Goal: Communication & Community: Answer question/provide support

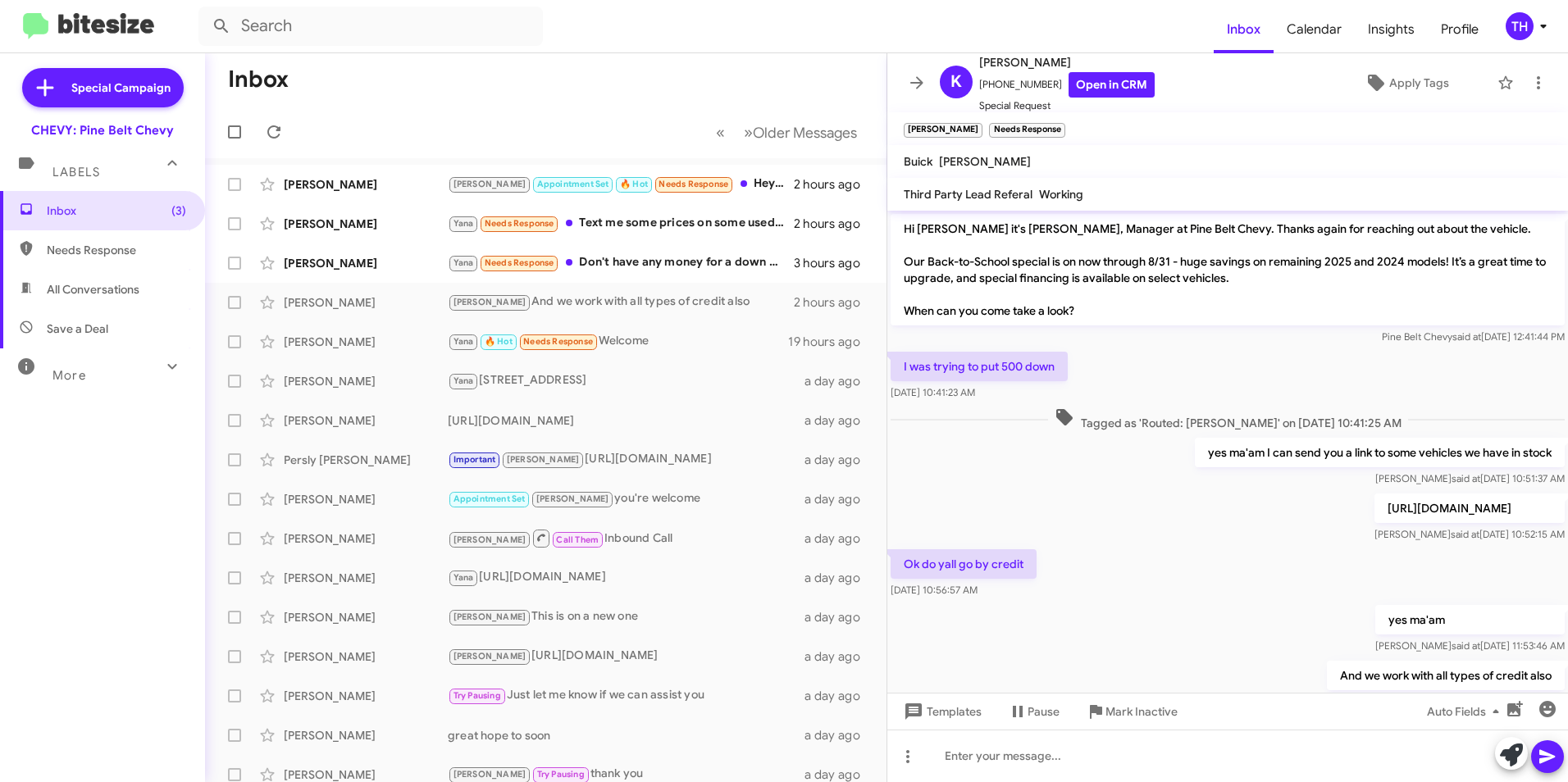
scroll to position [86, 0]
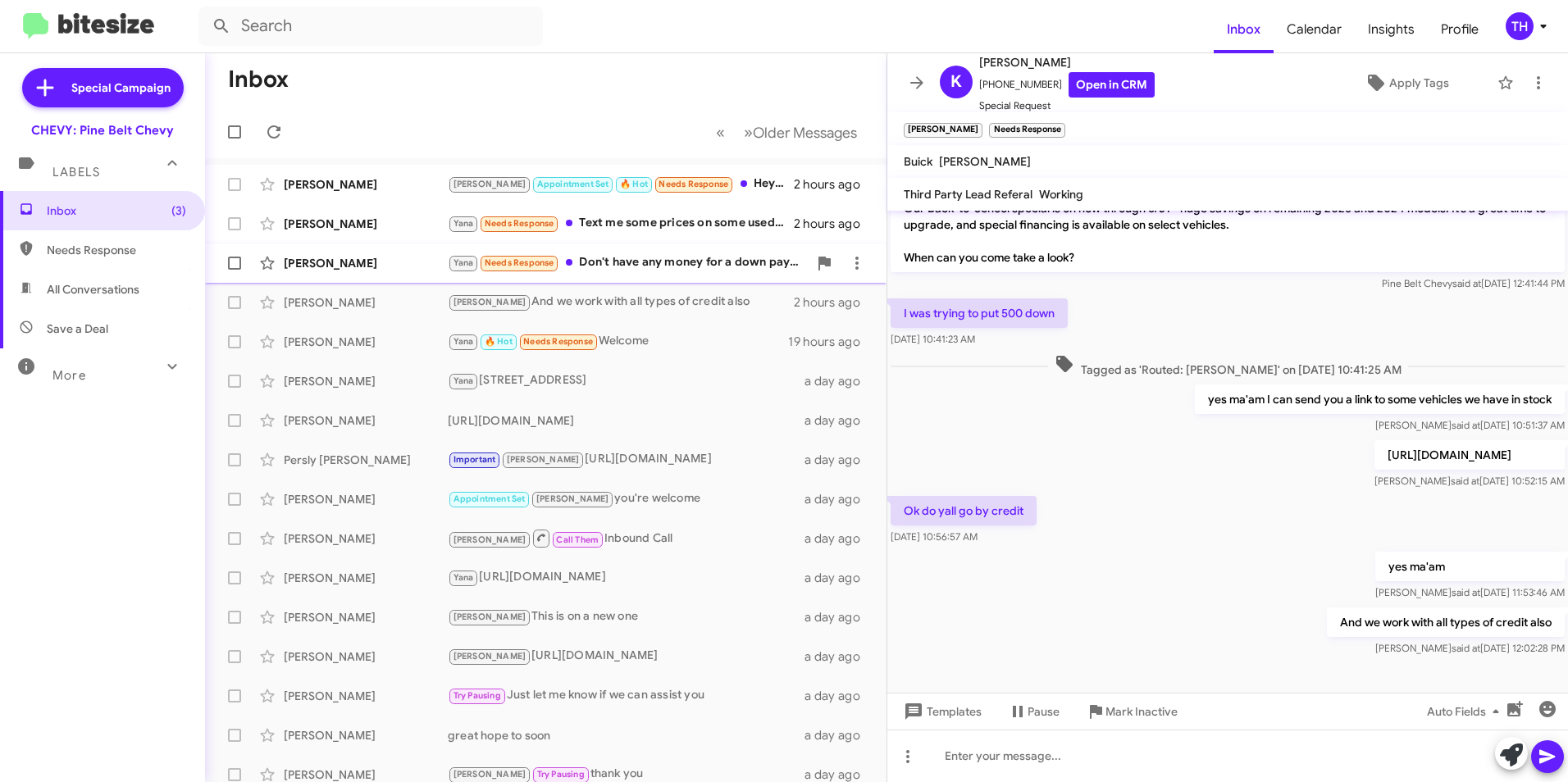
click at [321, 262] on div "[PERSON_NAME]" at bounding box center [366, 263] width 164 height 16
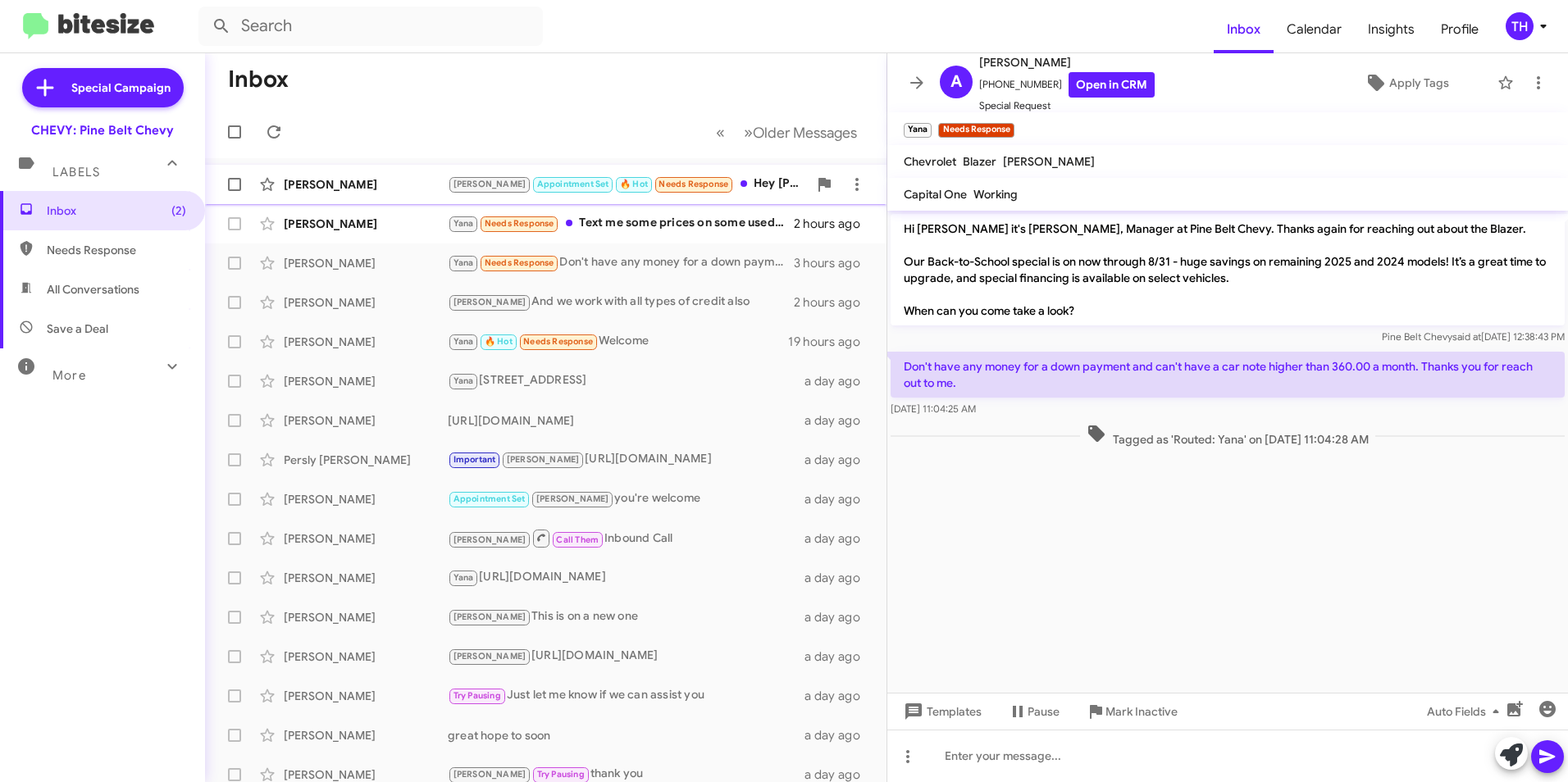
click at [310, 179] on div "[PERSON_NAME]" at bounding box center [366, 184] width 164 height 16
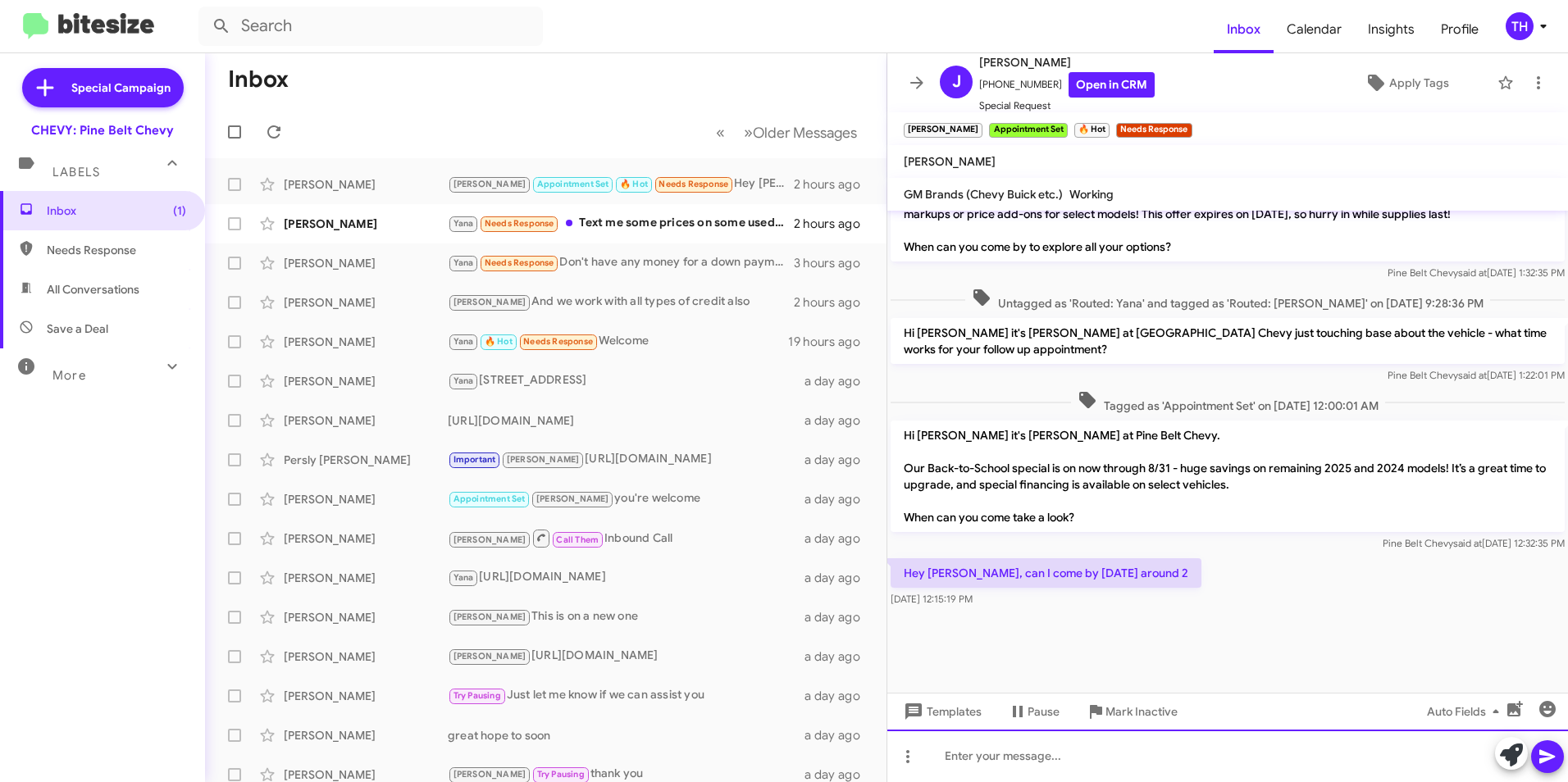
click at [976, 758] on div at bounding box center [1227, 756] width 681 height 52
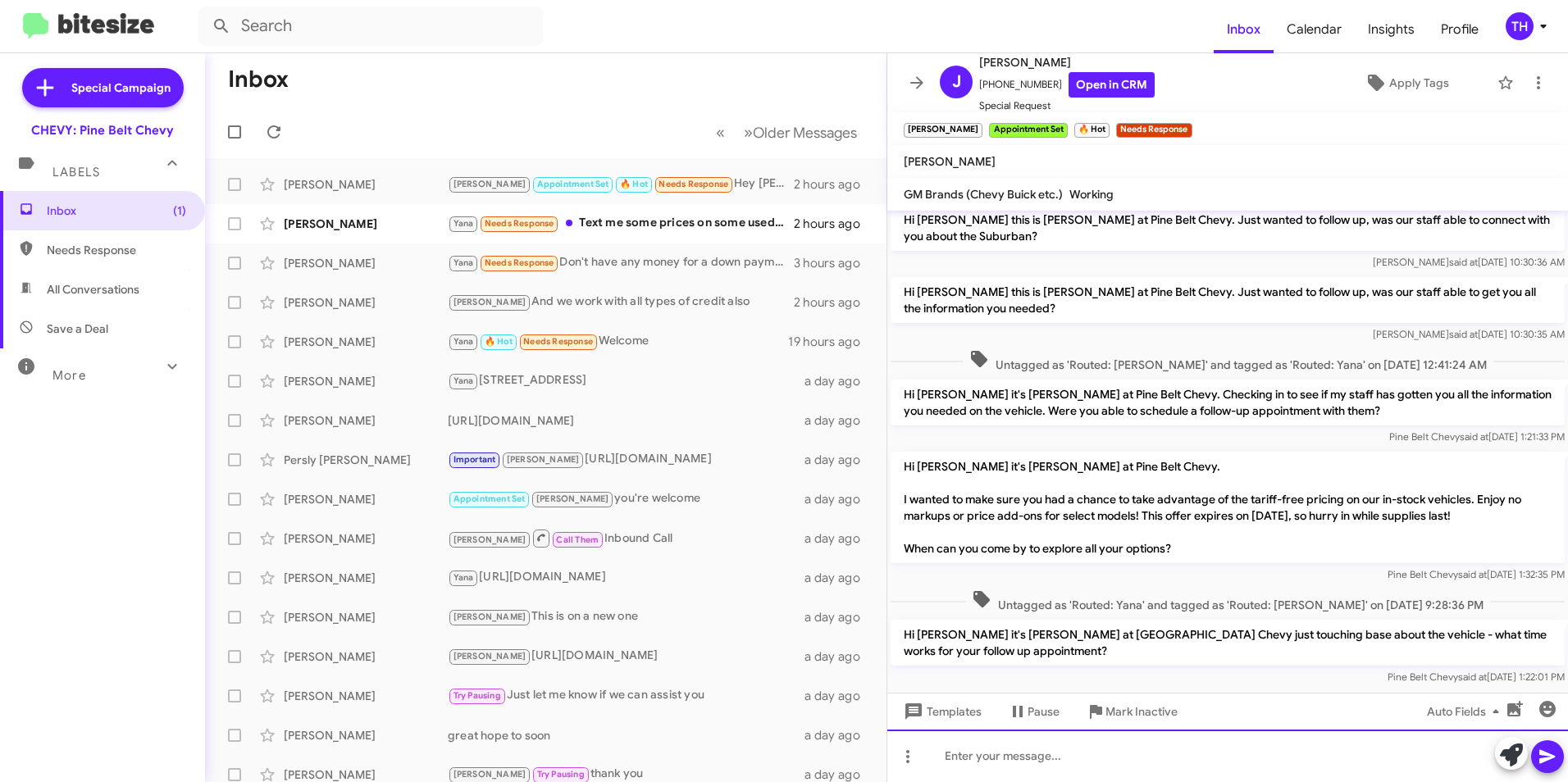
scroll to position [1640, 0]
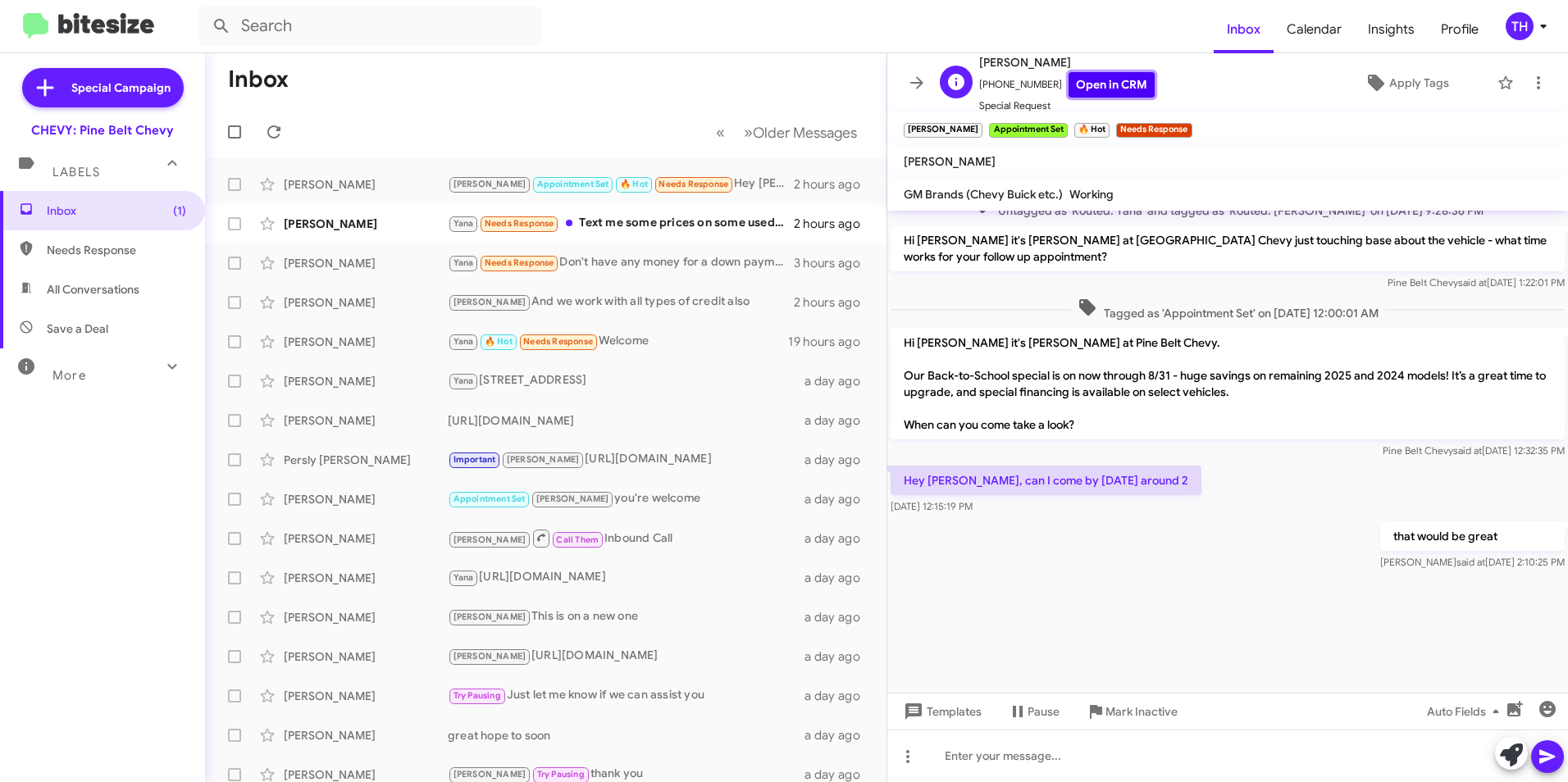
click at [1111, 85] on link "Open in CRM" at bounding box center [1111, 84] width 86 height 25
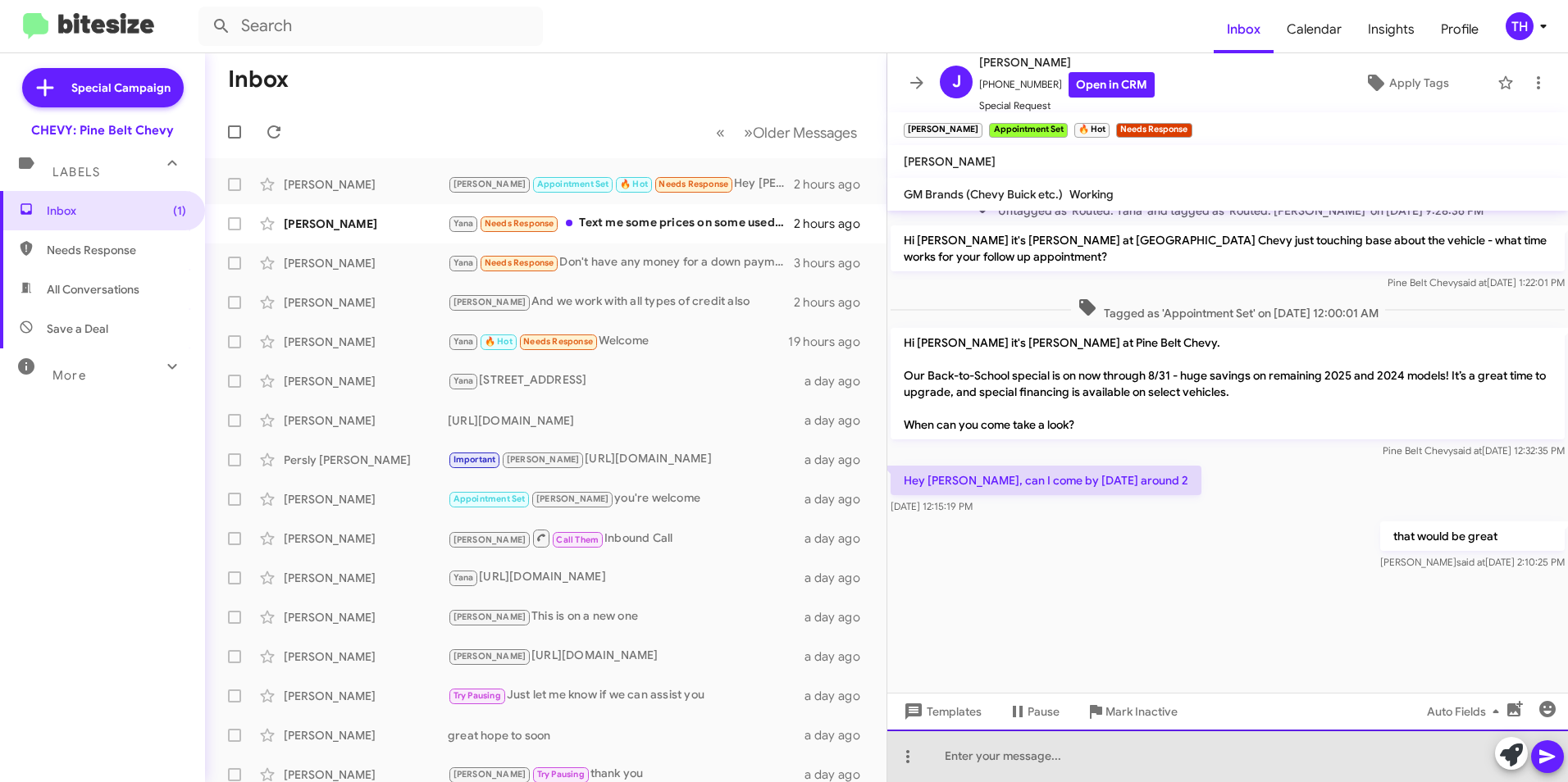
click at [1020, 762] on div at bounding box center [1227, 756] width 681 height 52
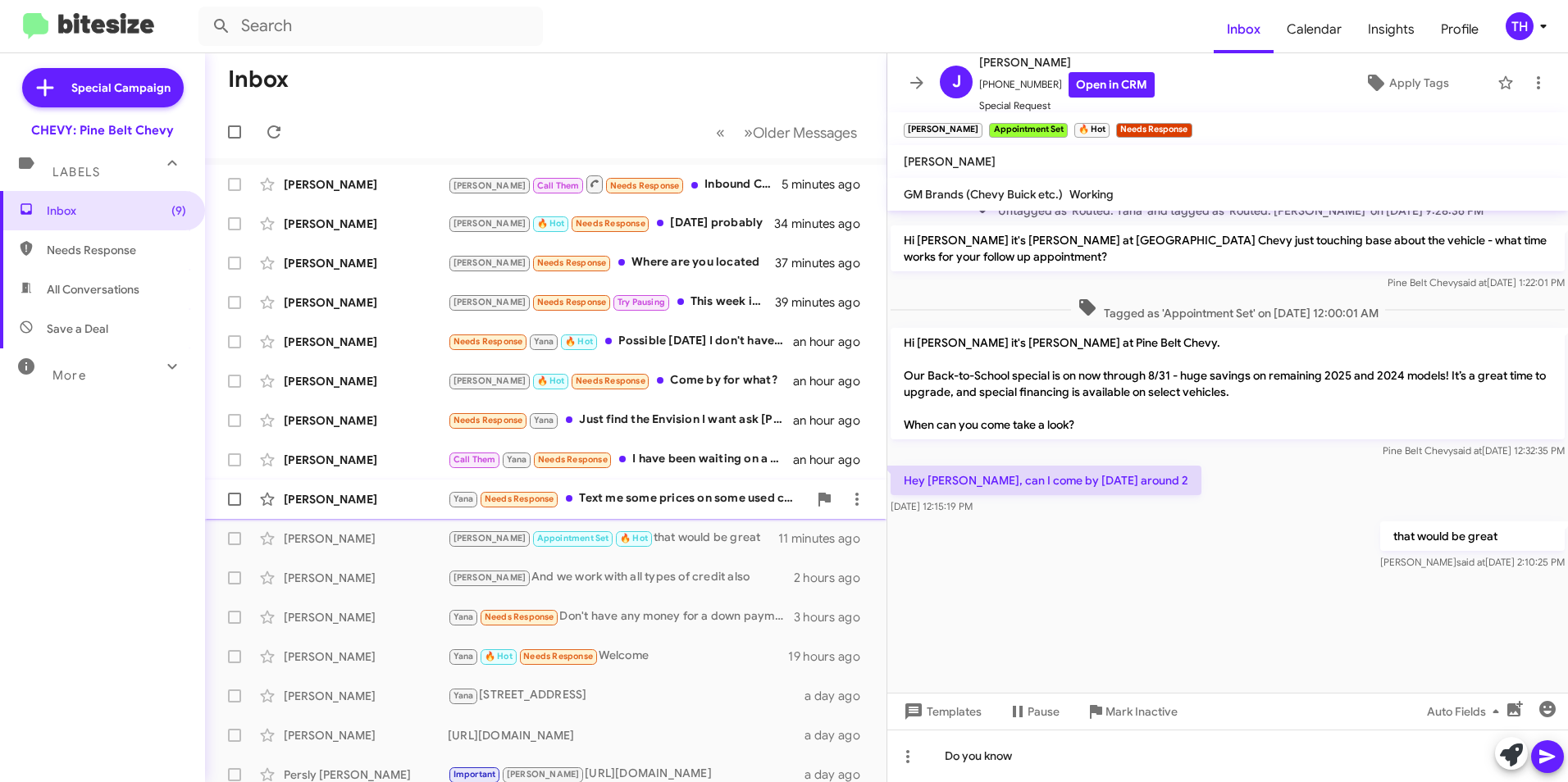
click at [399, 502] on div "[PERSON_NAME]" at bounding box center [366, 499] width 164 height 16
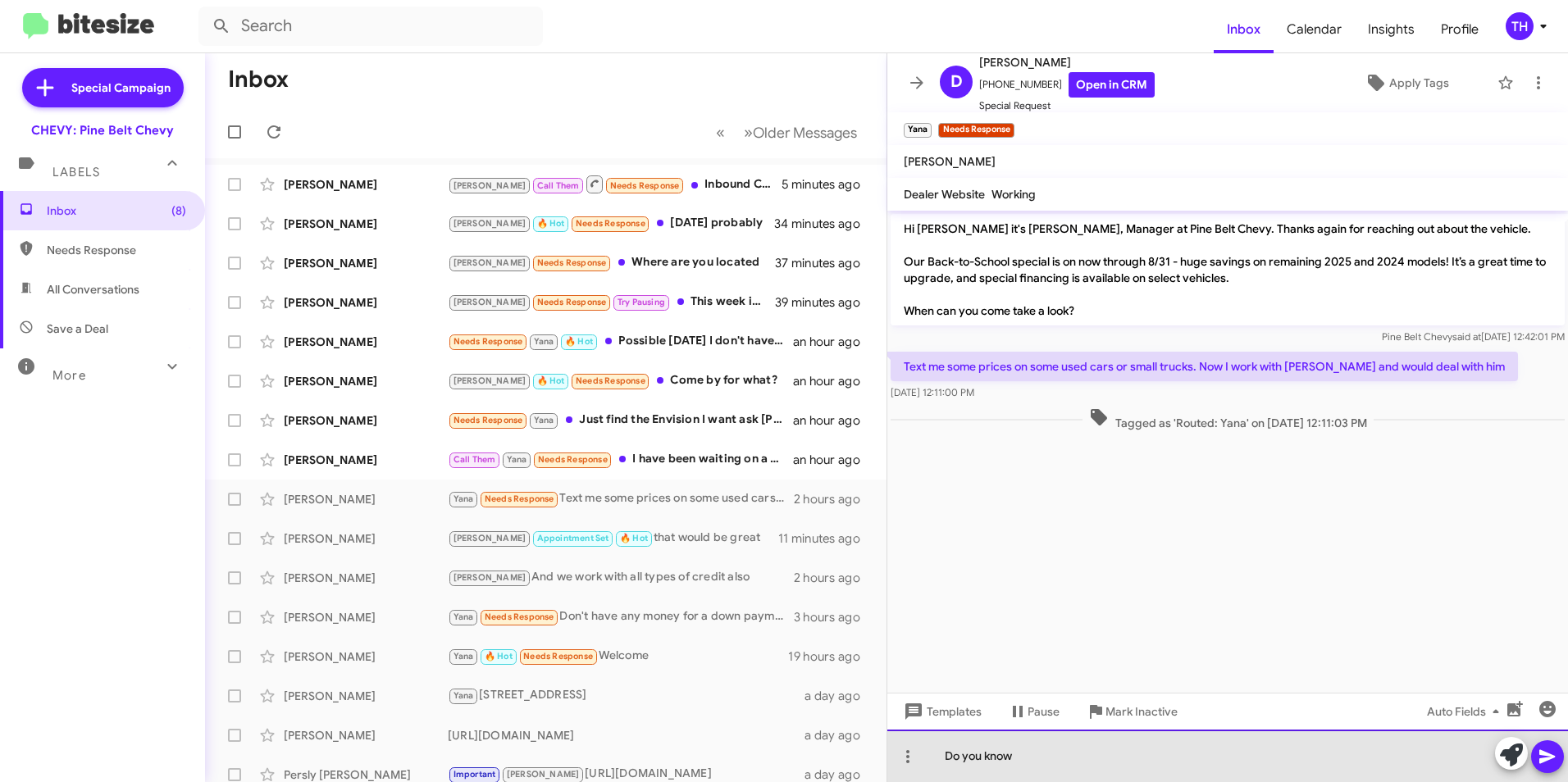
drag, startPoint x: 1038, startPoint y: 760, endPoint x: 941, endPoint y: 769, distance: 97.4
click at [941, 769] on div "Do you know" at bounding box center [1227, 756] width 681 height 52
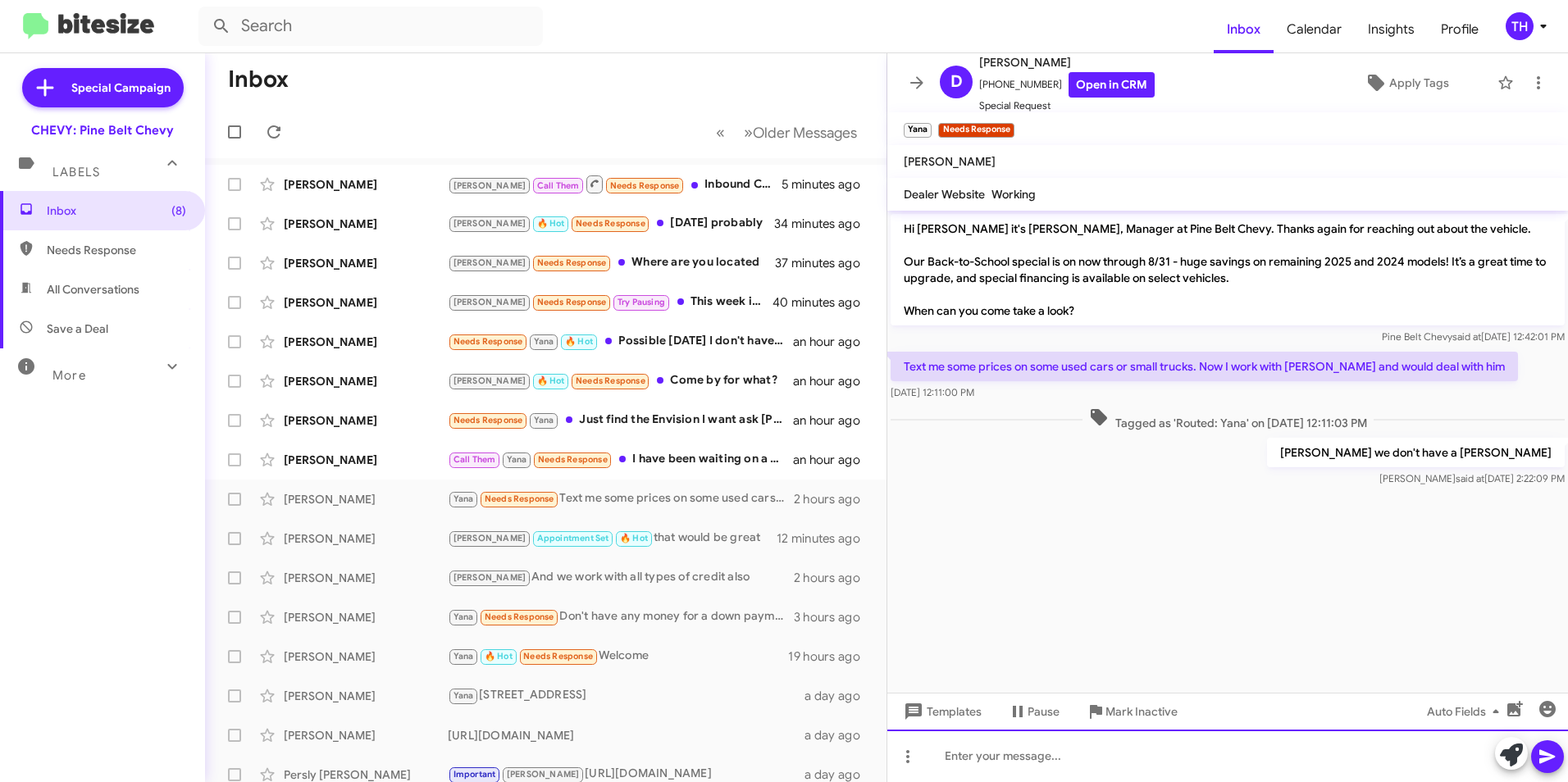
click at [978, 760] on div at bounding box center [1227, 756] width 681 height 52
click at [1548, 763] on icon at bounding box center [1547, 757] width 20 height 20
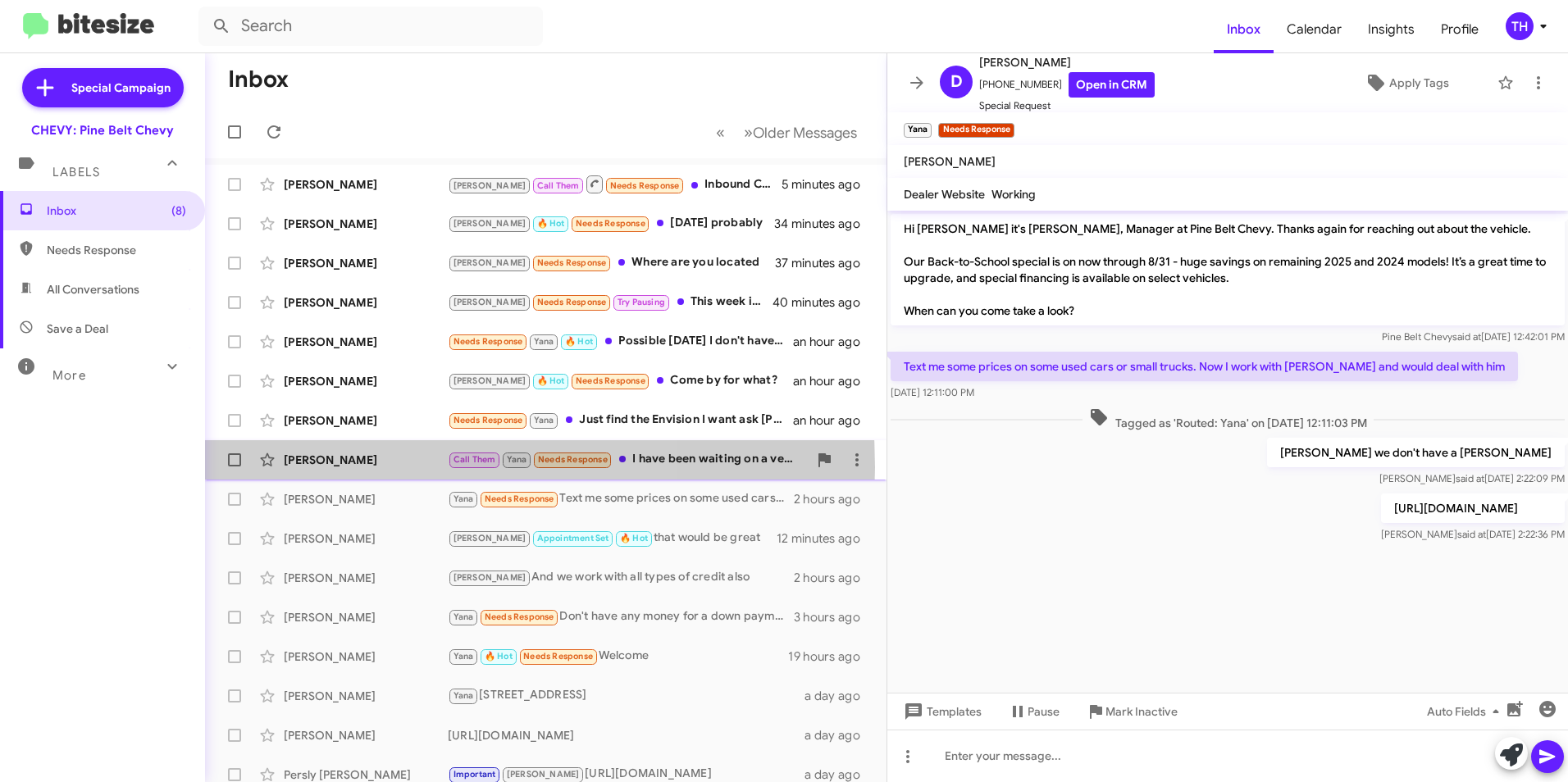
click at [359, 467] on div "[PERSON_NAME]" at bounding box center [366, 459] width 164 height 16
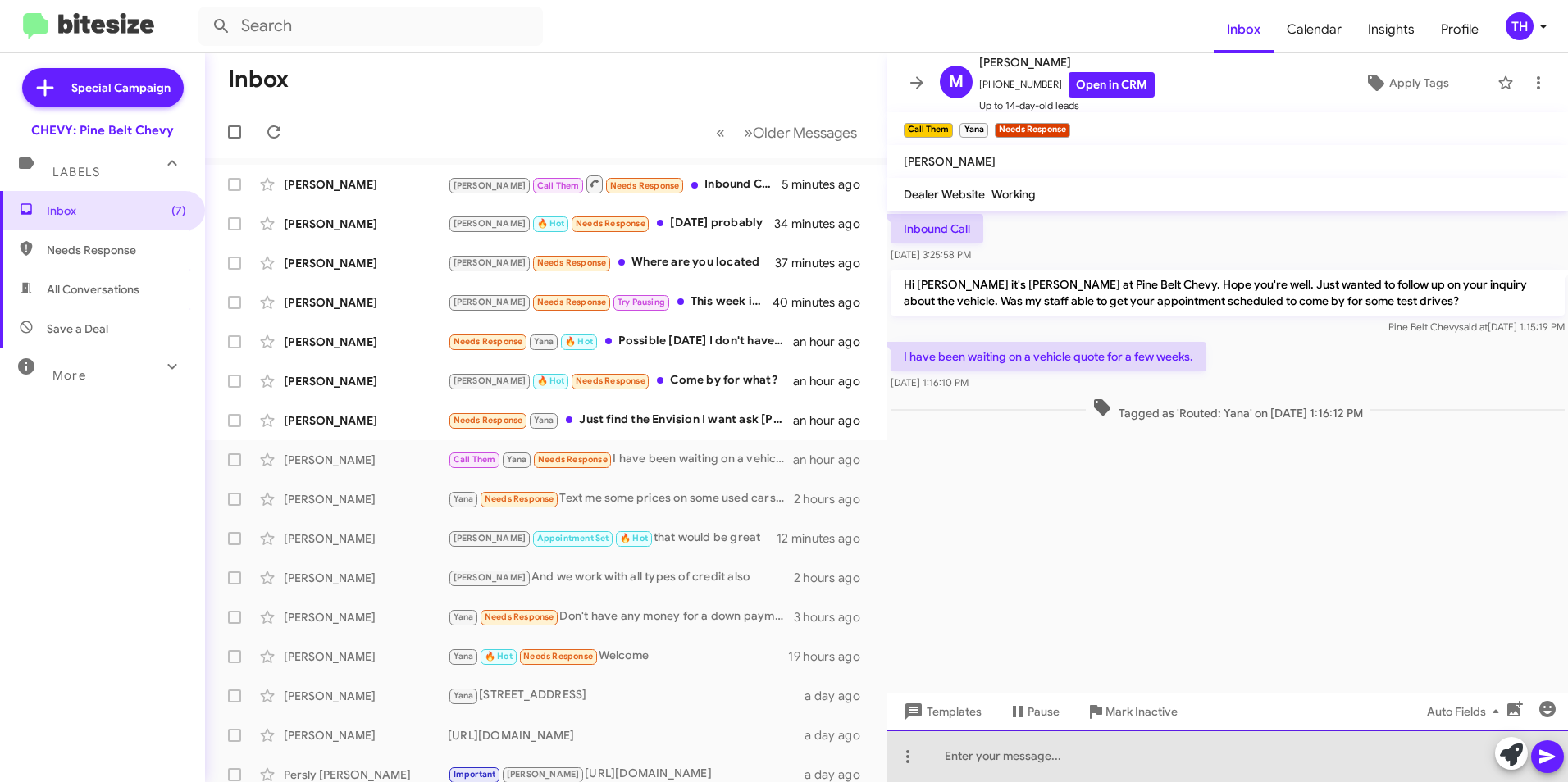
click at [998, 762] on div at bounding box center [1227, 756] width 681 height 52
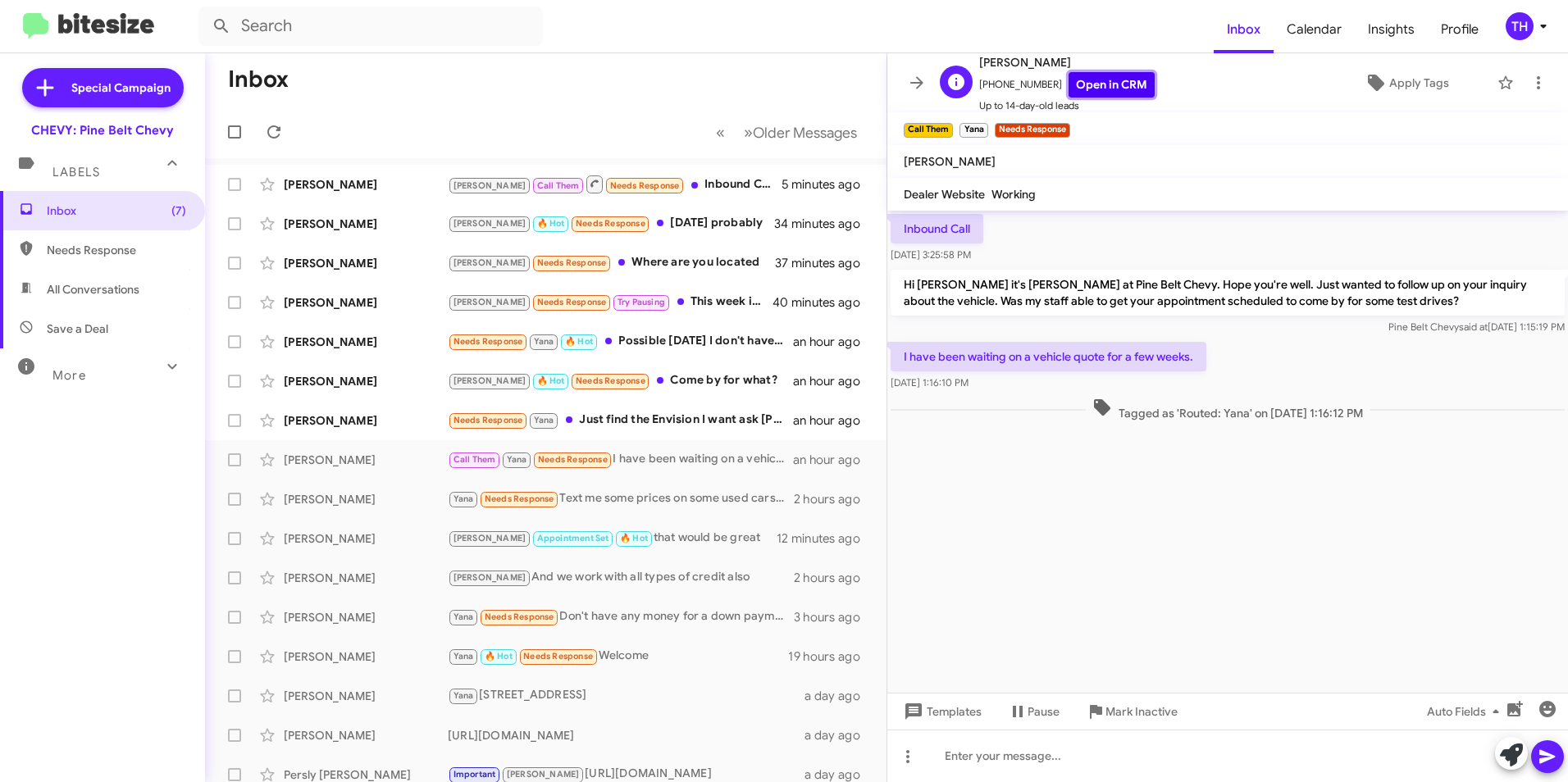
click at [1079, 88] on link "Open in CRM" at bounding box center [1111, 84] width 86 height 25
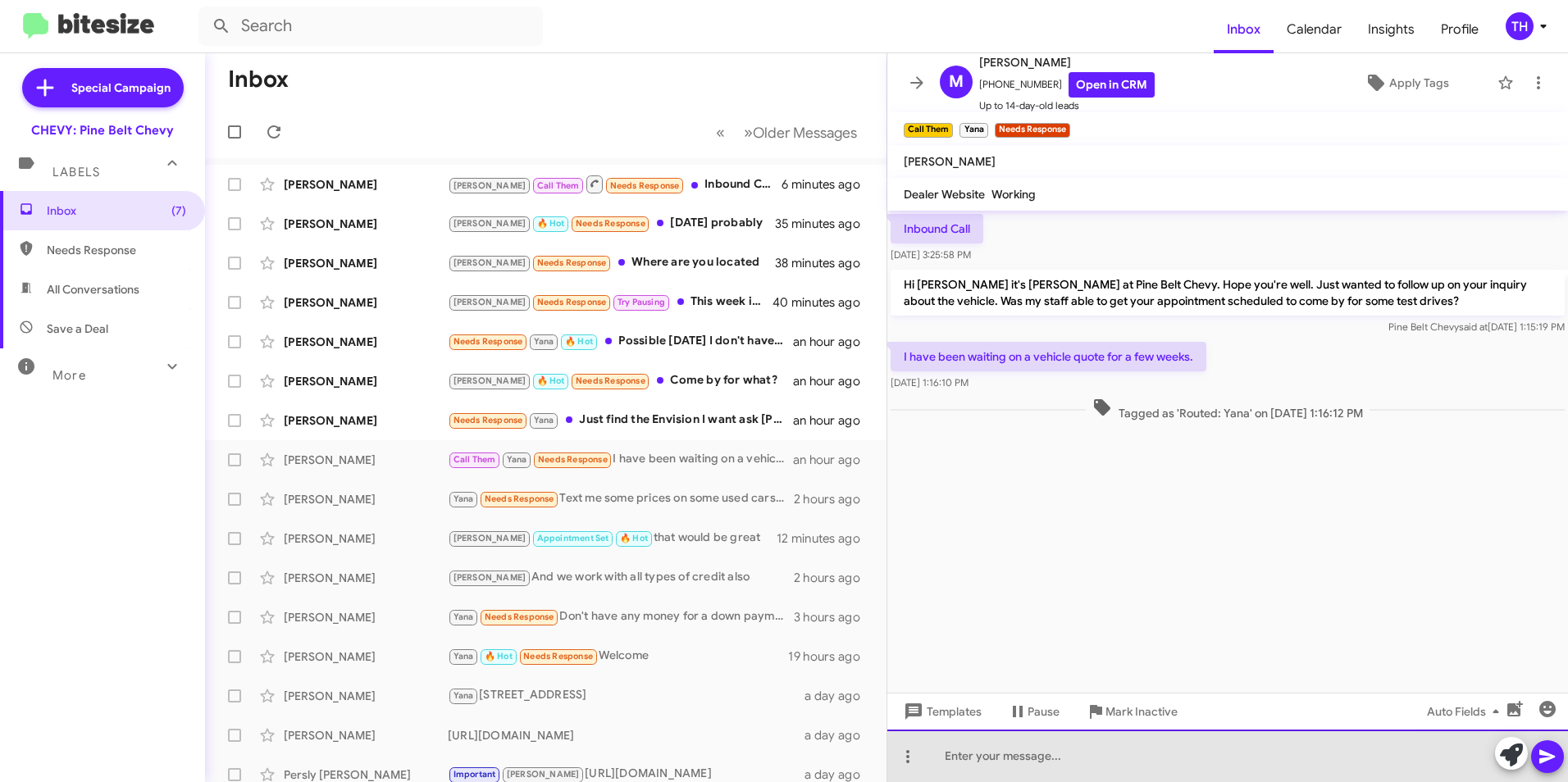
click at [972, 757] on div at bounding box center [1227, 756] width 681 height 52
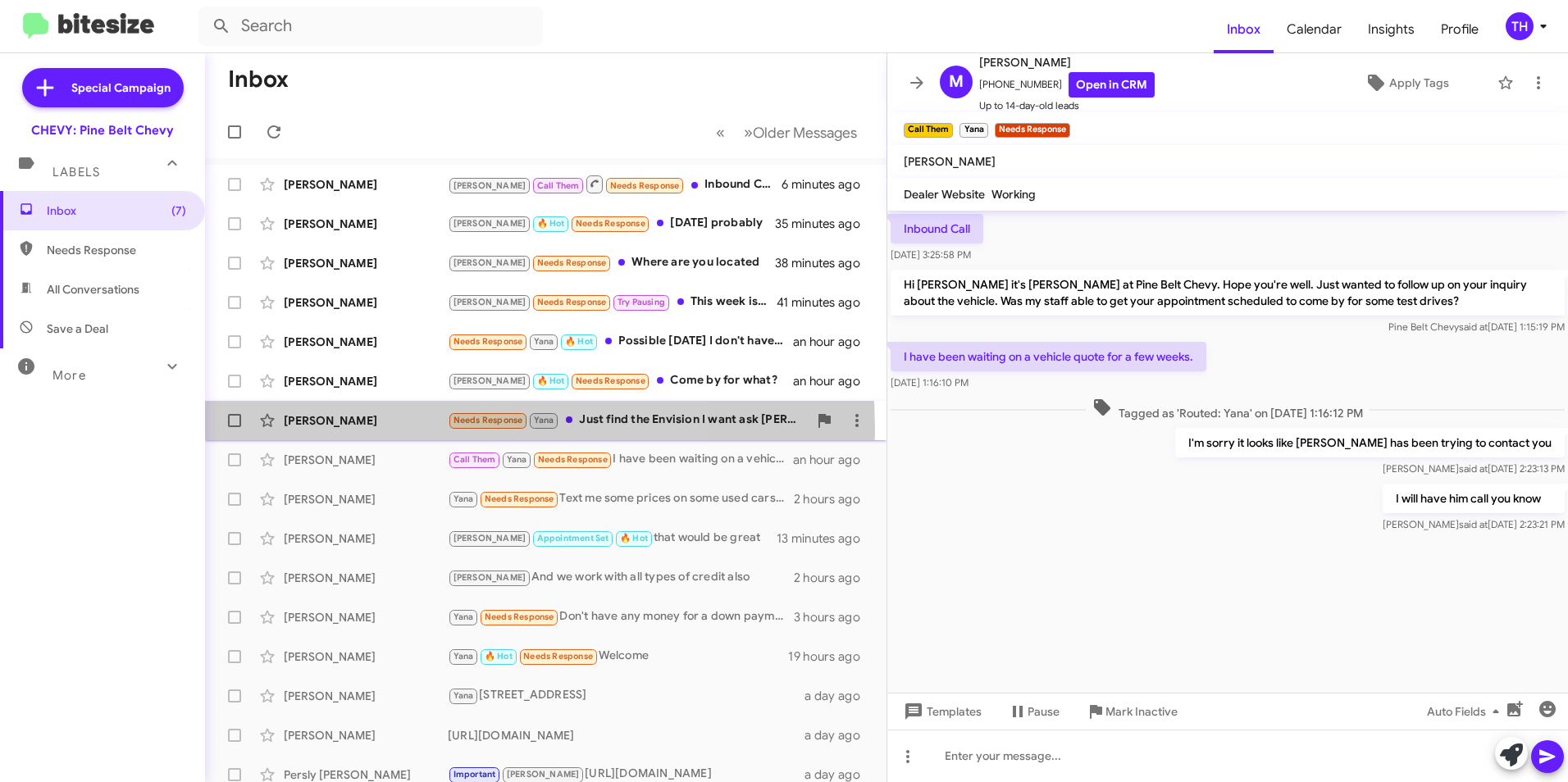
click at [375, 431] on div "[PERSON_NAME] Needs Response [PERSON_NAME] Just find the Envision I want ask [P…" at bounding box center [546, 421] width 655 height 32
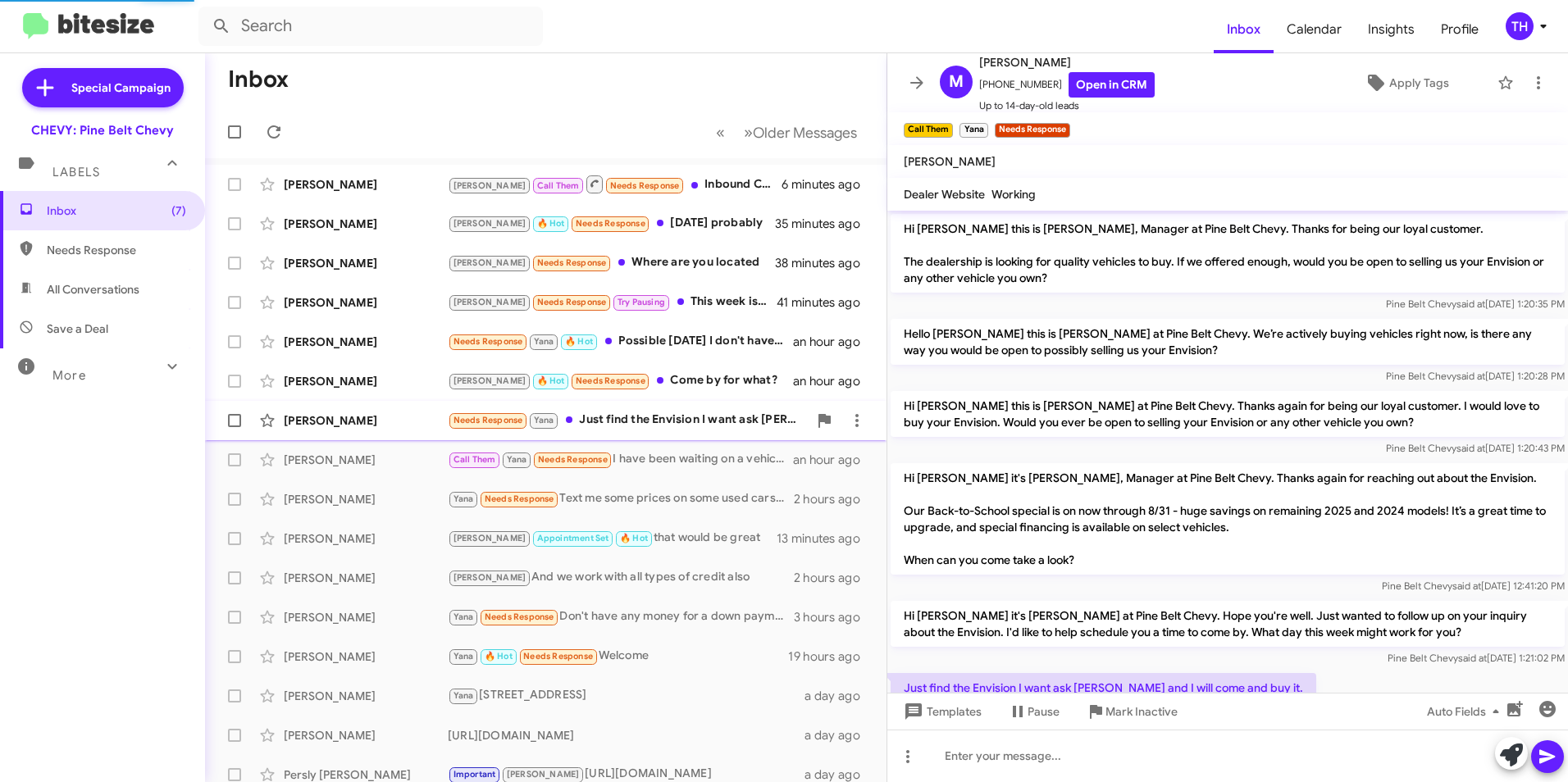
scroll to position [92, 0]
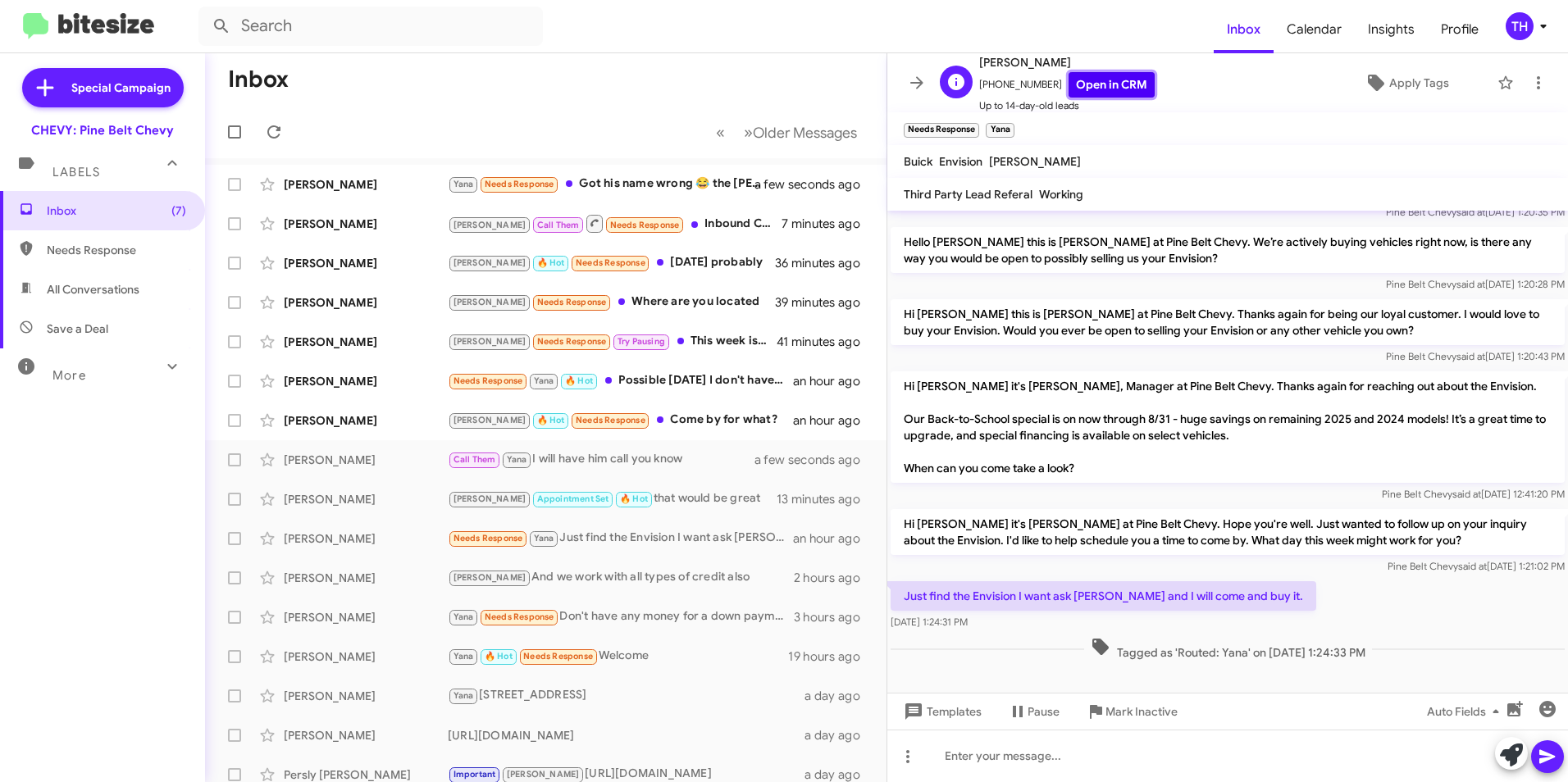
click at [1090, 84] on link "Open in CRM" at bounding box center [1111, 84] width 86 height 25
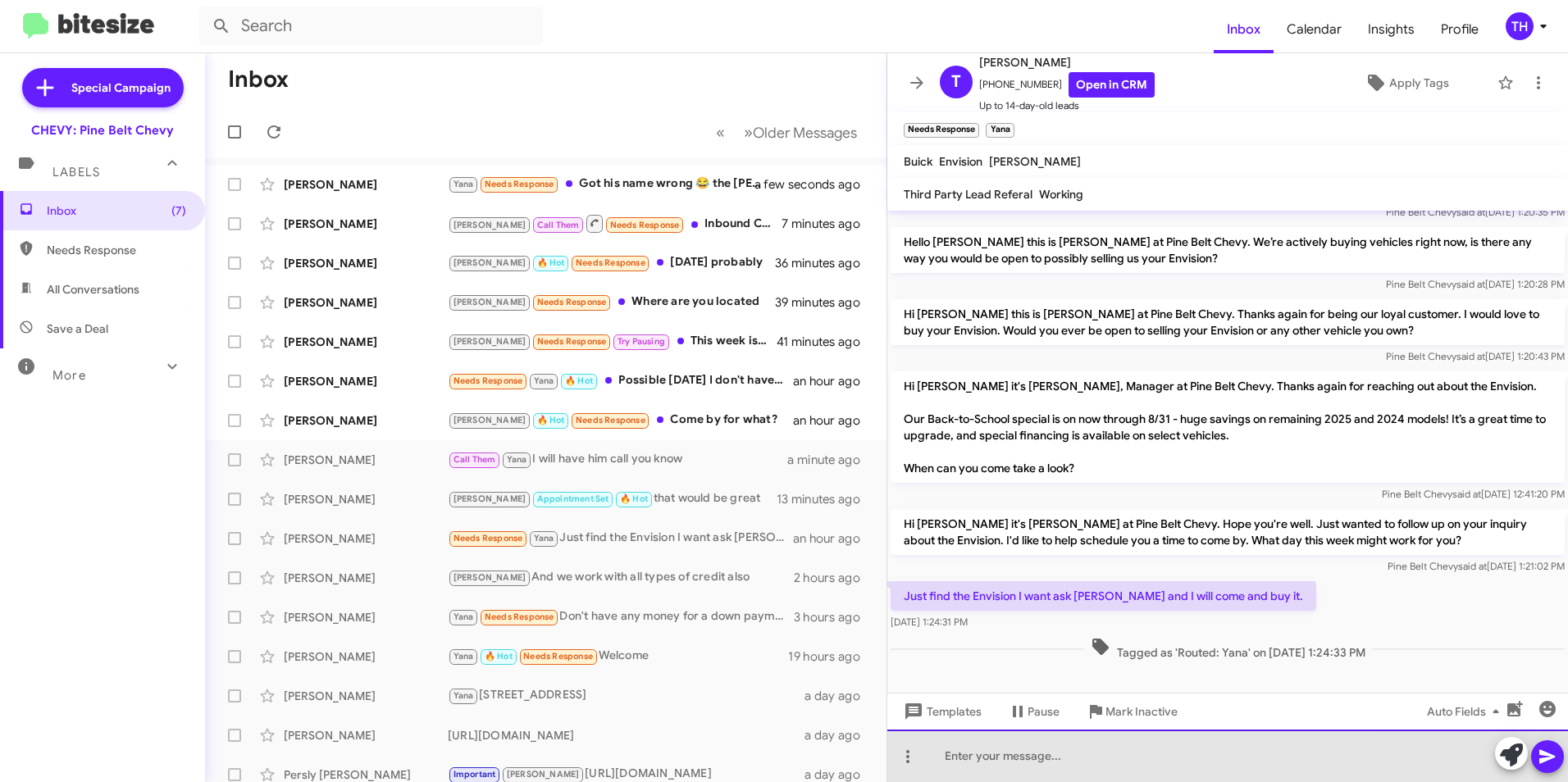
click at [950, 765] on div at bounding box center [1227, 756] width 681 height 52
click at [995, 767] on div at bounding box center [1227, 756] width 681 height 52
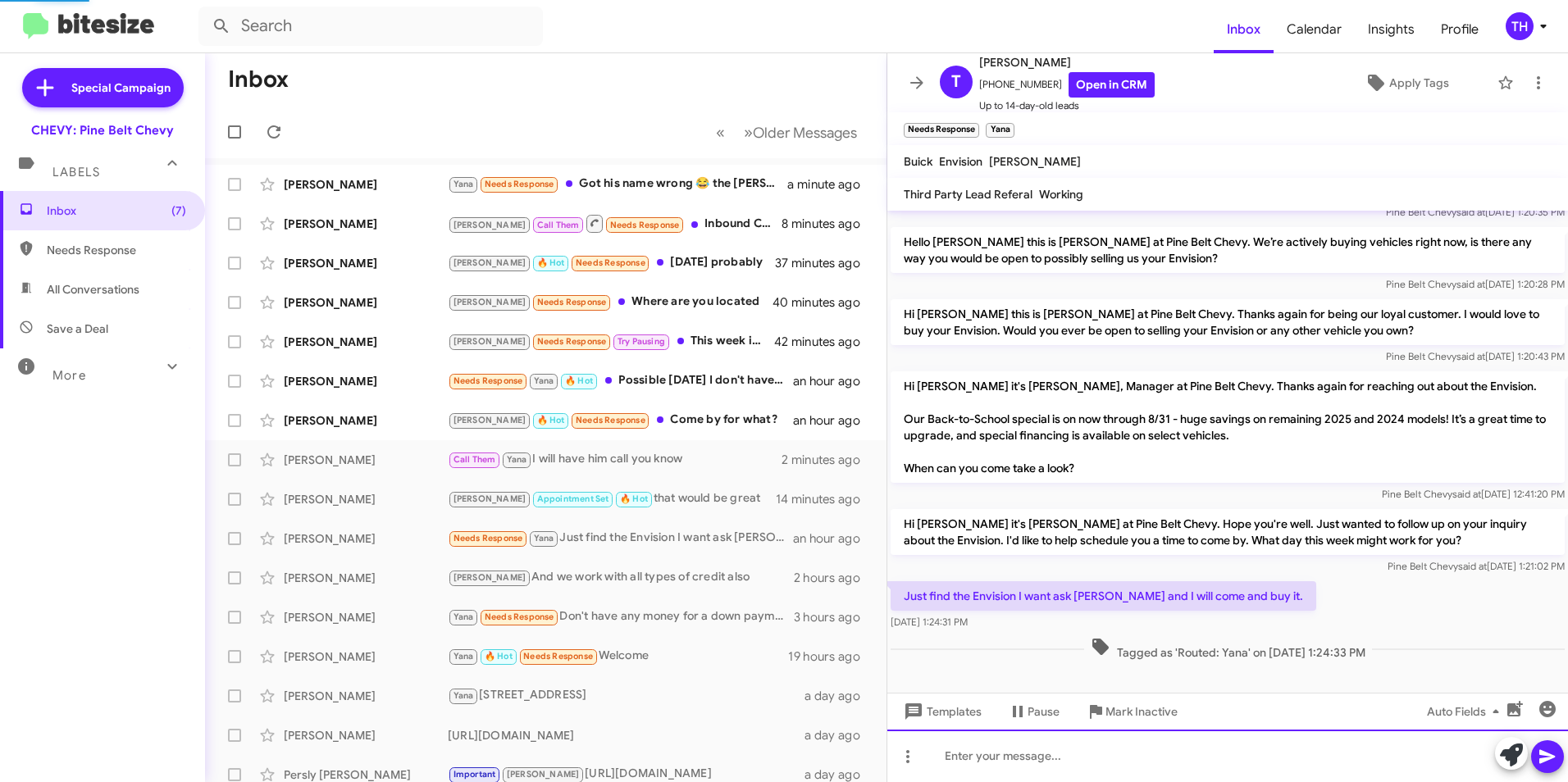
scroll to position [0, 0]
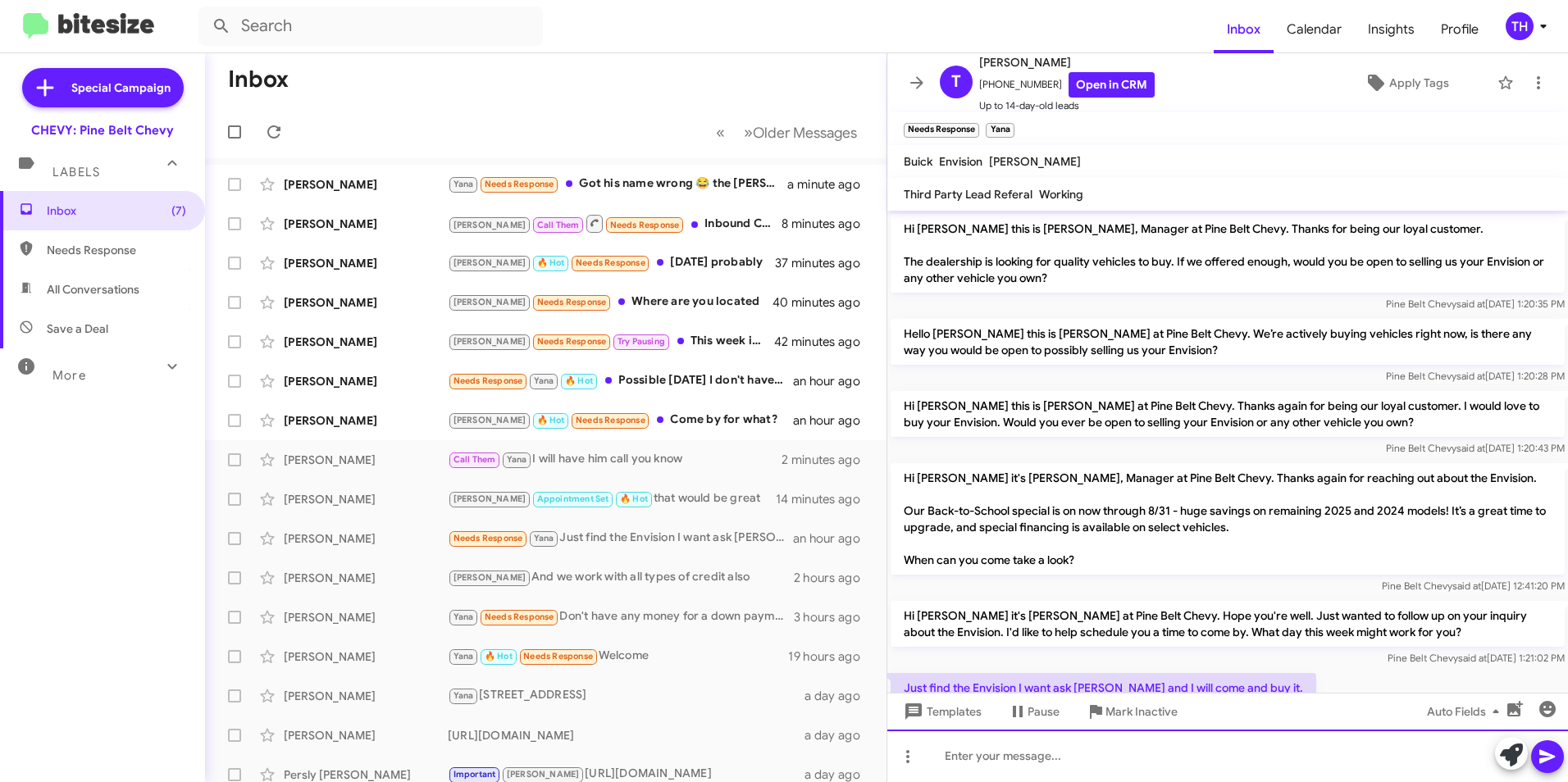
click at [964, 759] on div at bounding box center [1227, 756] width 681 height 52
click at [1542, 769] on span at bounding box center [1547, 757] width 20 height 32
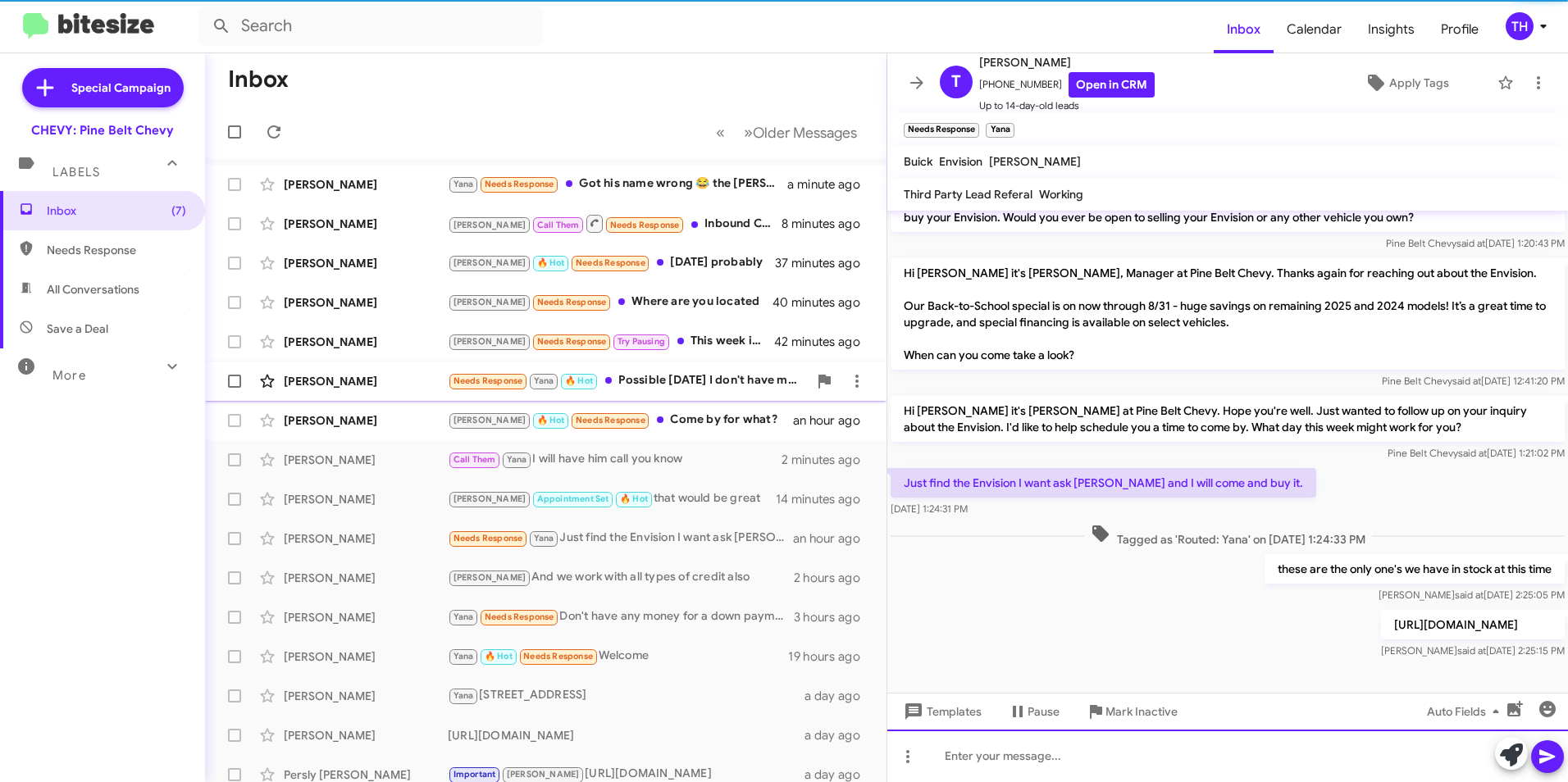
scroll to position [211, 0]
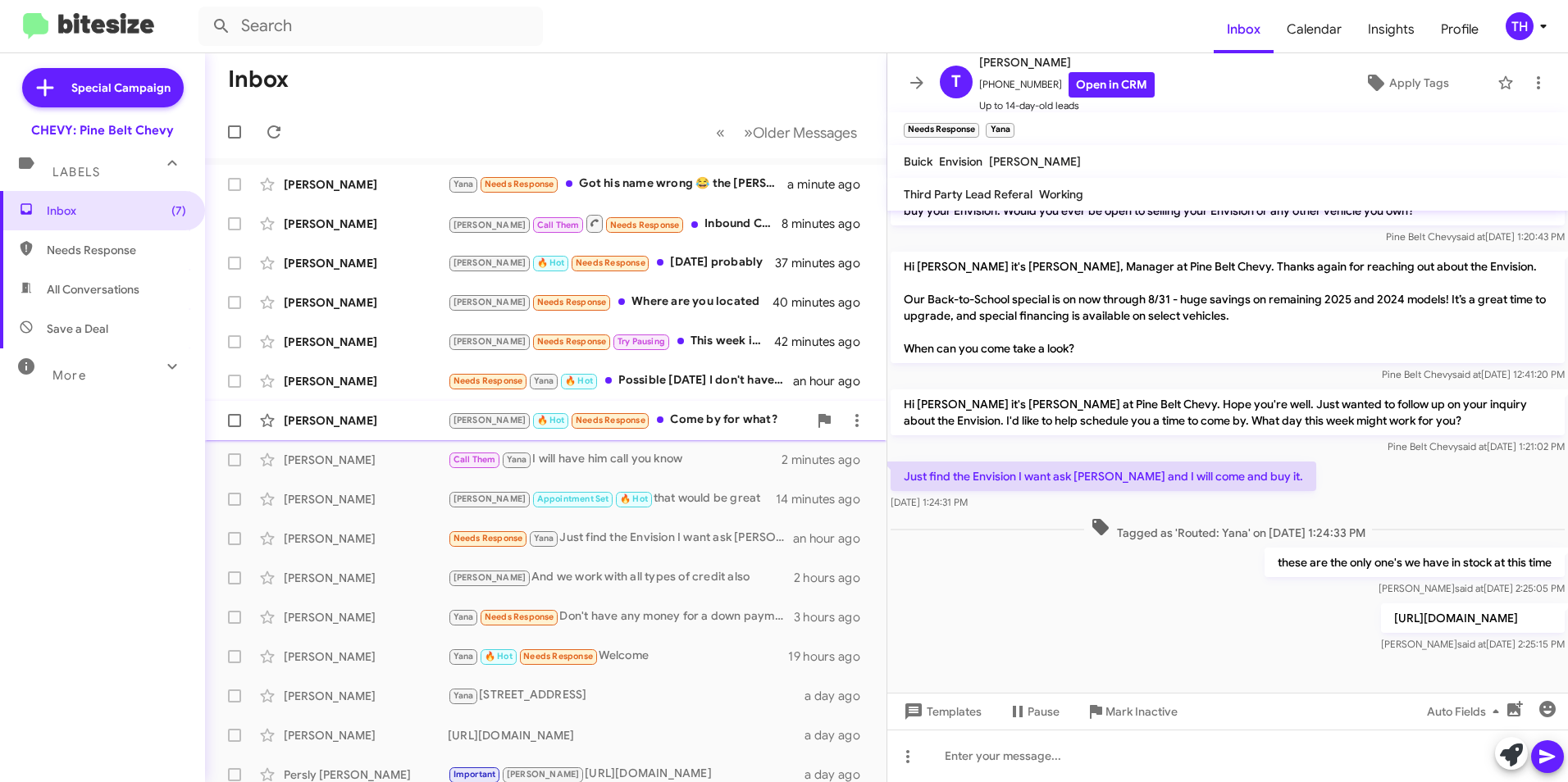
click at [313, 421] on div "[PERSON_NAME]" at bounding box center [366, 421] width 164 height 16
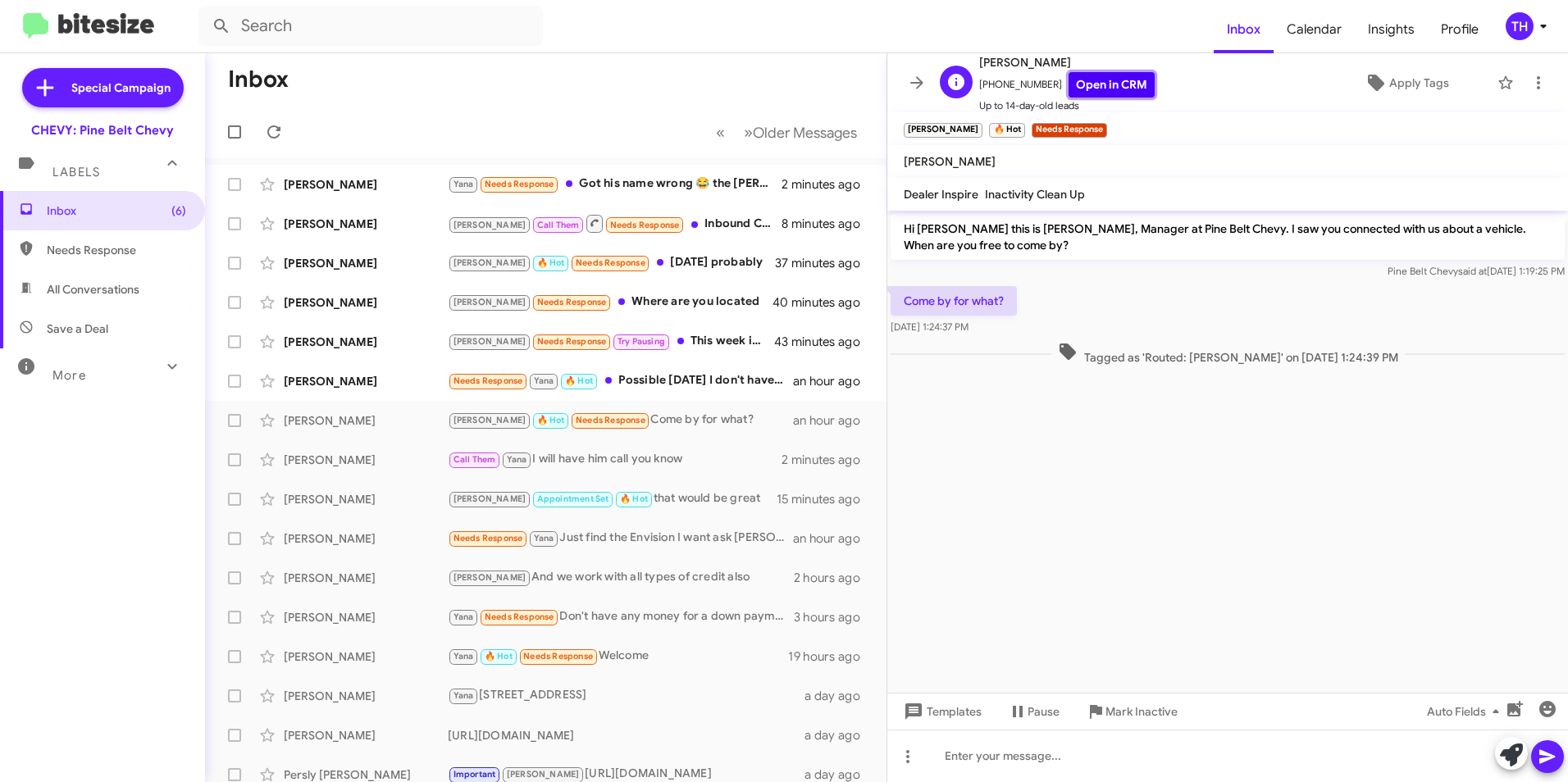
click at [1079, 81] on link "Open in CRM" at bounding box center [1111, 84] width 86 height 25
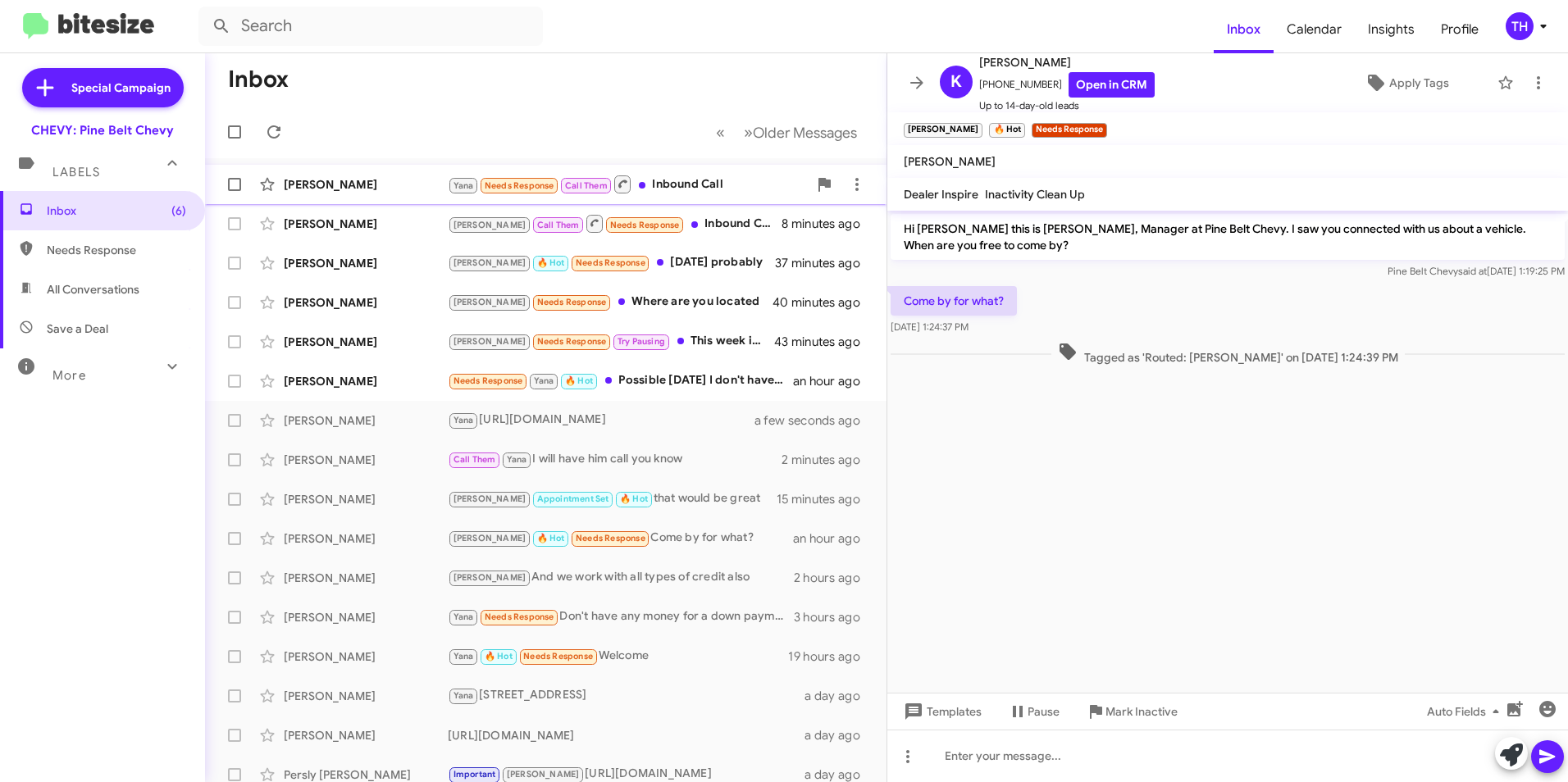
click at [322, 180] on div "[PERSON_NAME]" at bounding box center [366, 184] width 164 height 16
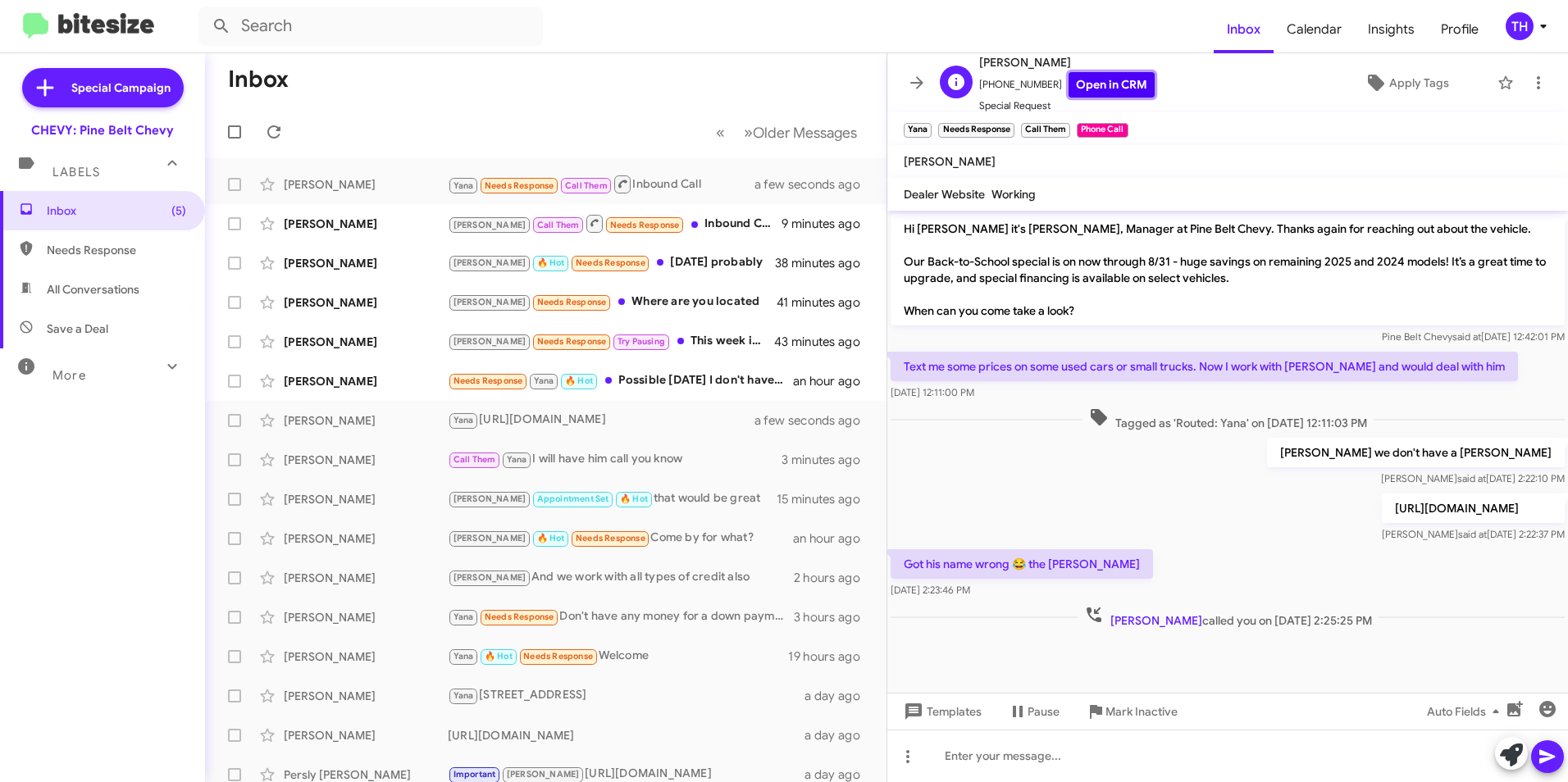
click at [1120, 90] on link "Open in CRM" at bounding box center [1111, 84] width 86 height 25
click at [1011, 756] on div at bounding box center [1227, 756] width 681 height 52
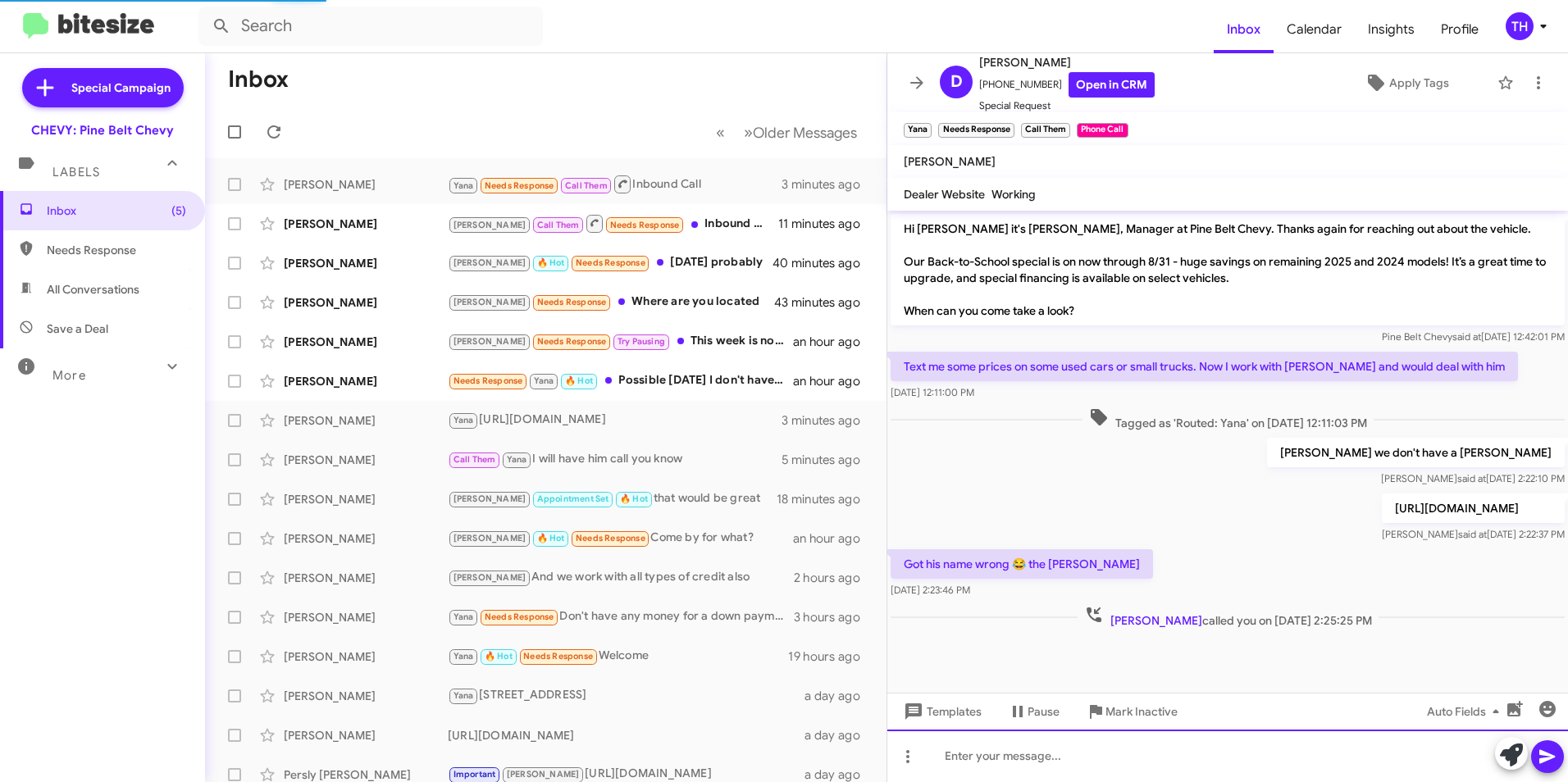
scroll to position [28, 0]
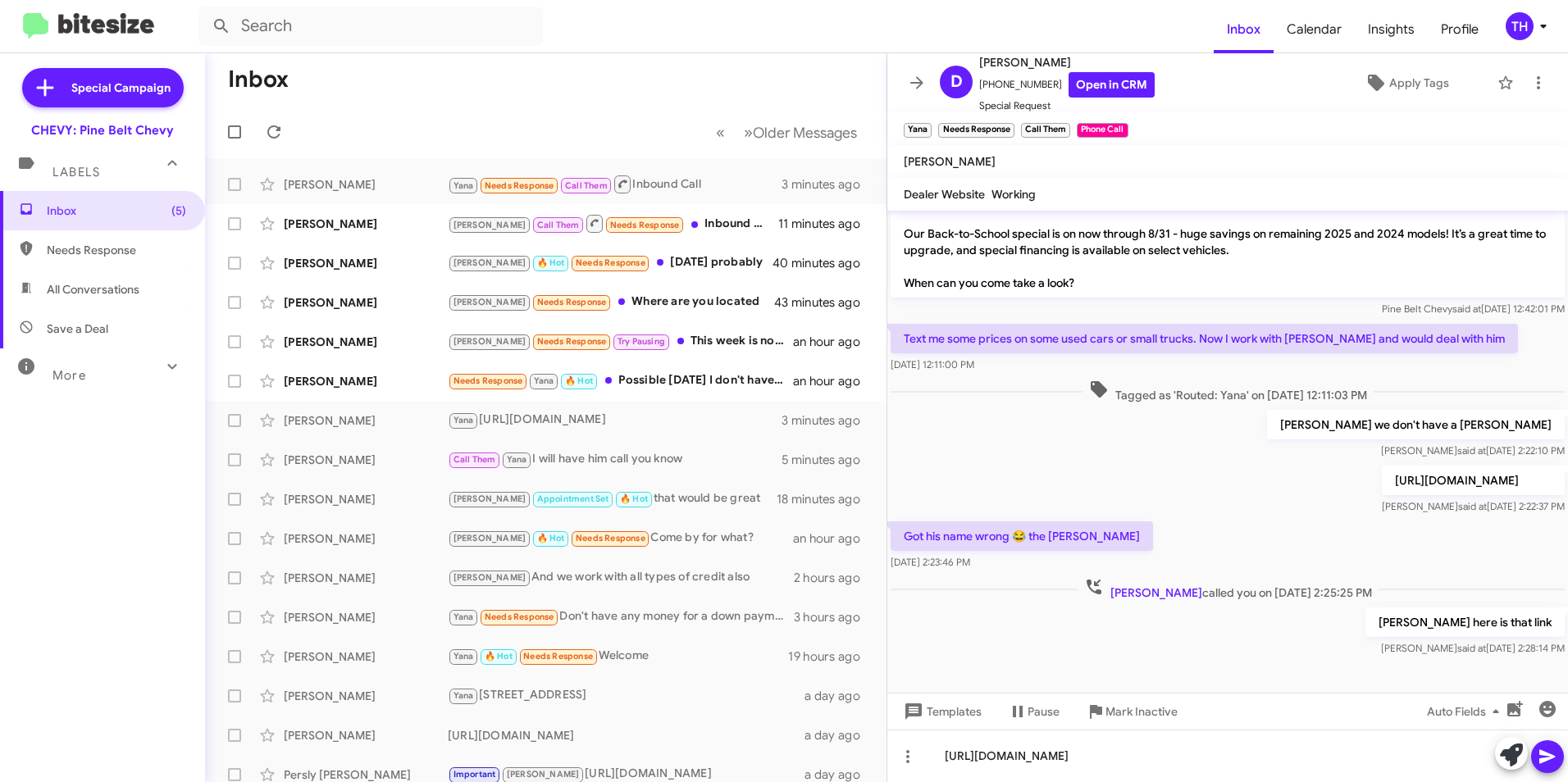
click at [1548, 758] on icon at bounding box center [1546, 757] width 15 height 14
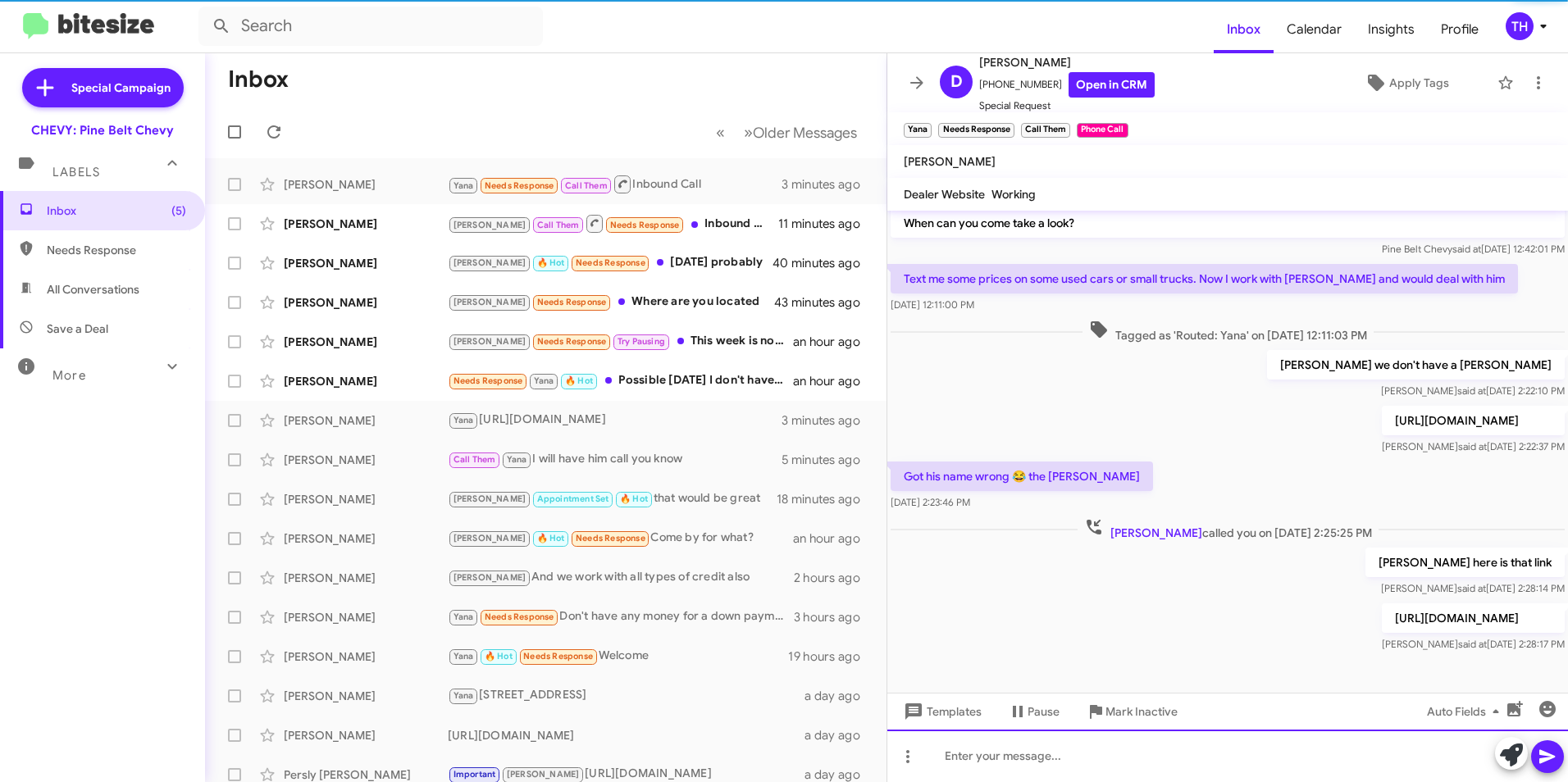
scroll to position [137, 0]
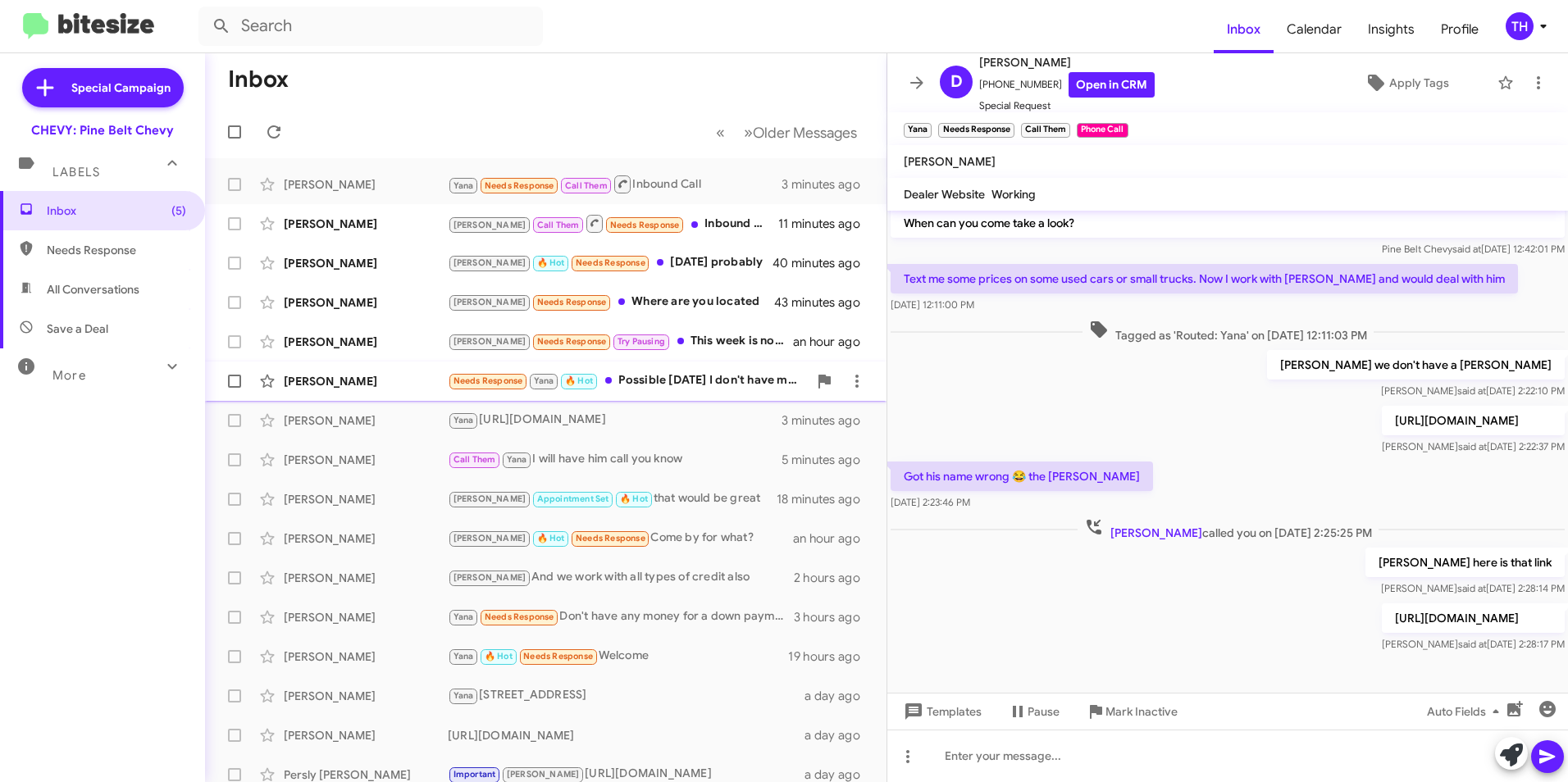
click at [319, 370] on div "[PERSON_NAME] Needs Response Yana 🔥 Hot Possible [DATE] I don't have my work sc…" at bounding box center [546, 381] width 655 height 32
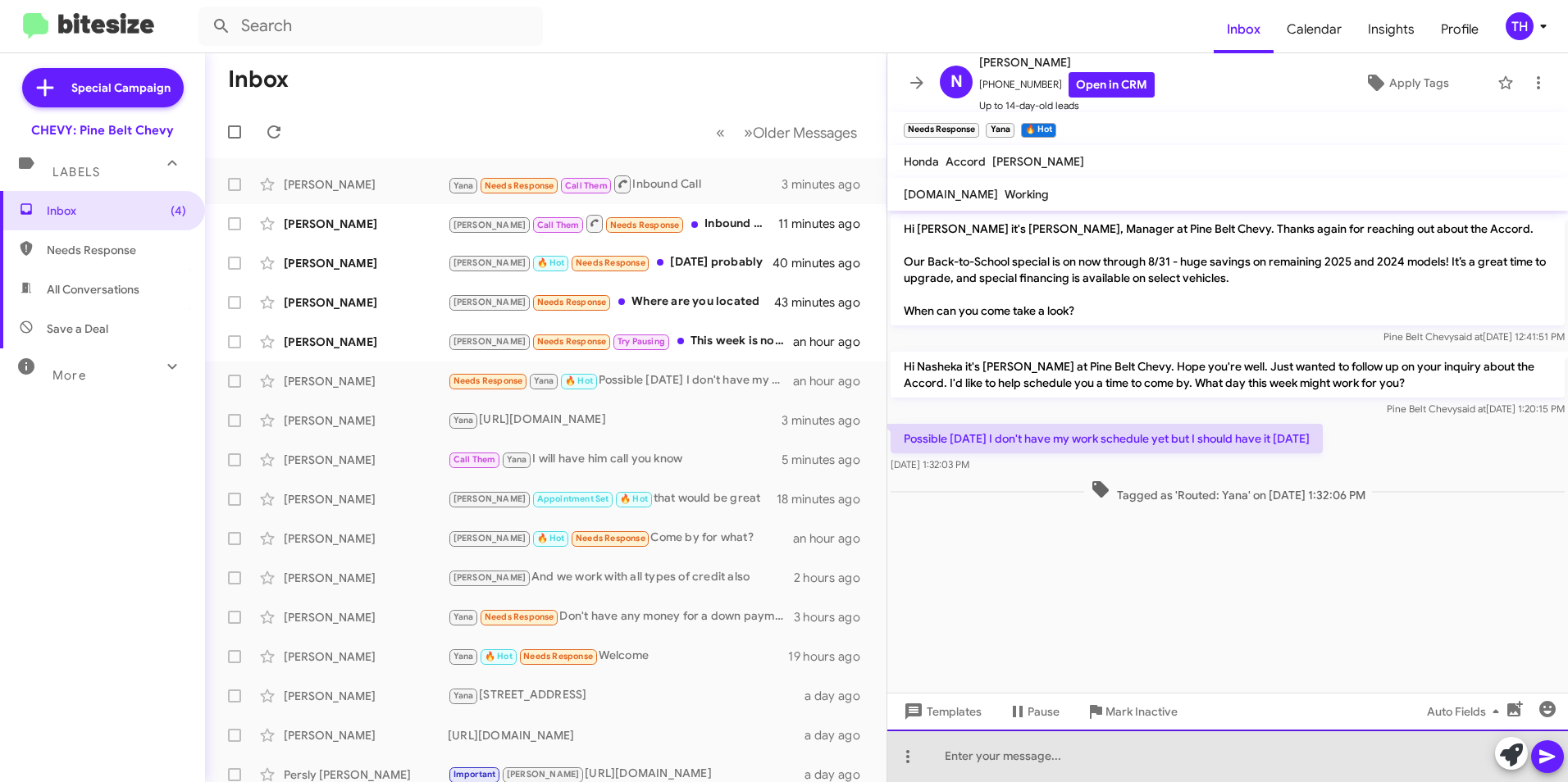
click at [1022, 767] on div at bounding box center [1227, 756] width 681 height 52
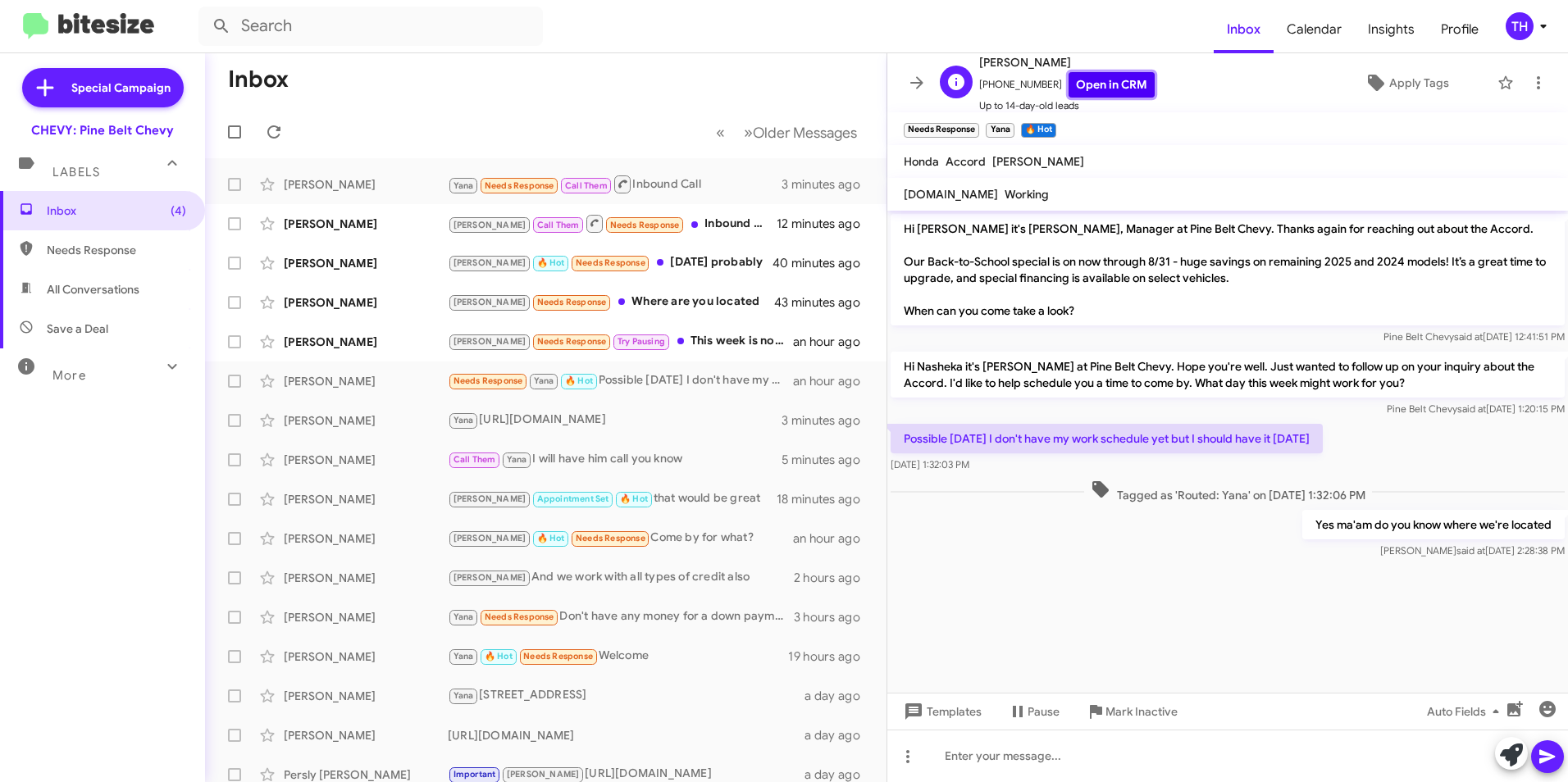
click at [1109, 87] on link "Open in CRM" at bounding box center [1111, 84] width 86 height 25
click at [974, 762] on div at bounding box center [1227, 756] width 681 height 52
click at [320, 342] on div "[PERSON_NAME]" at bounding box center [366, 342] width 164 height 16
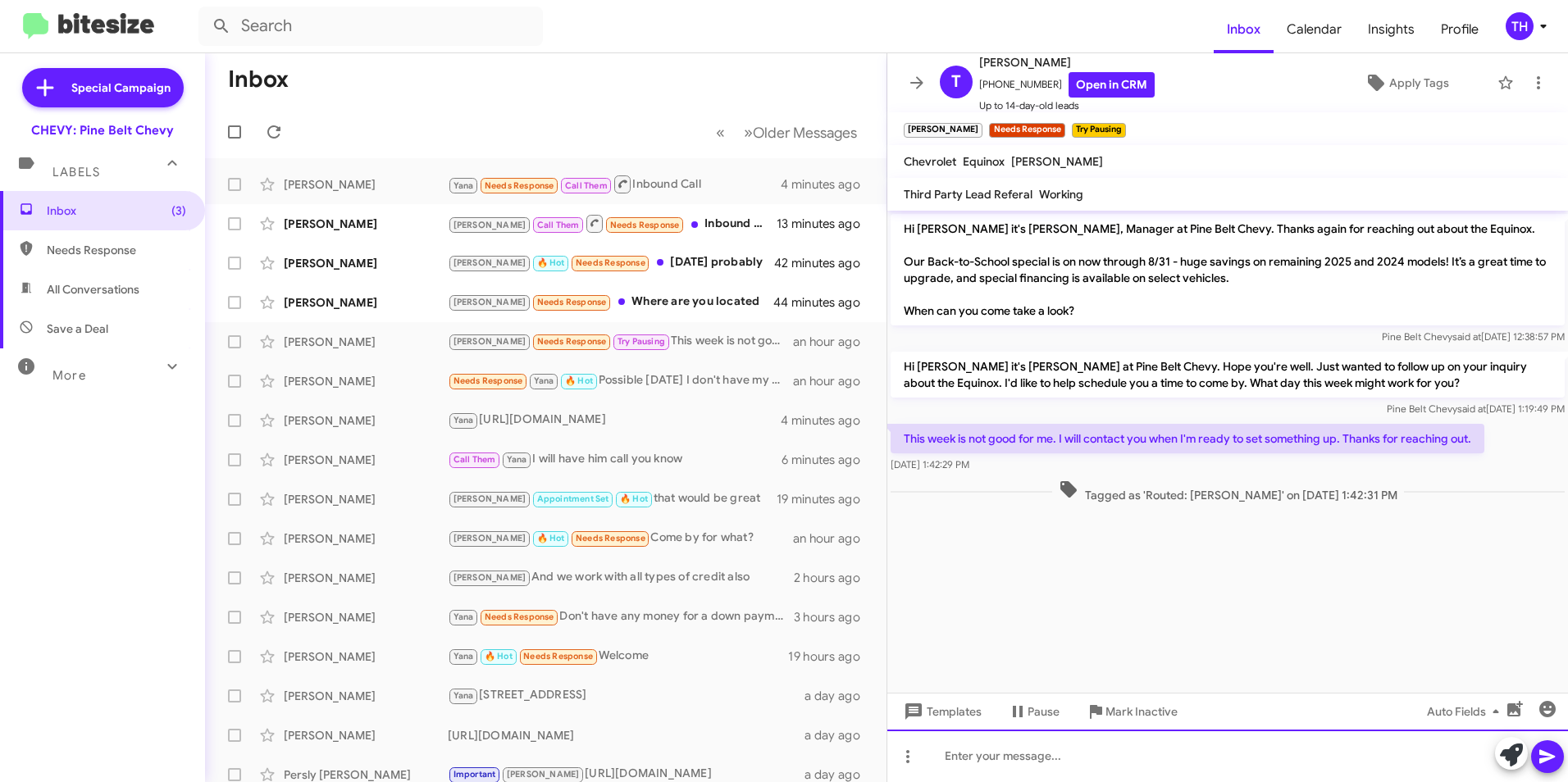
click at [982, 766] on div at bounding box center [1227, 756] width 681 height 52
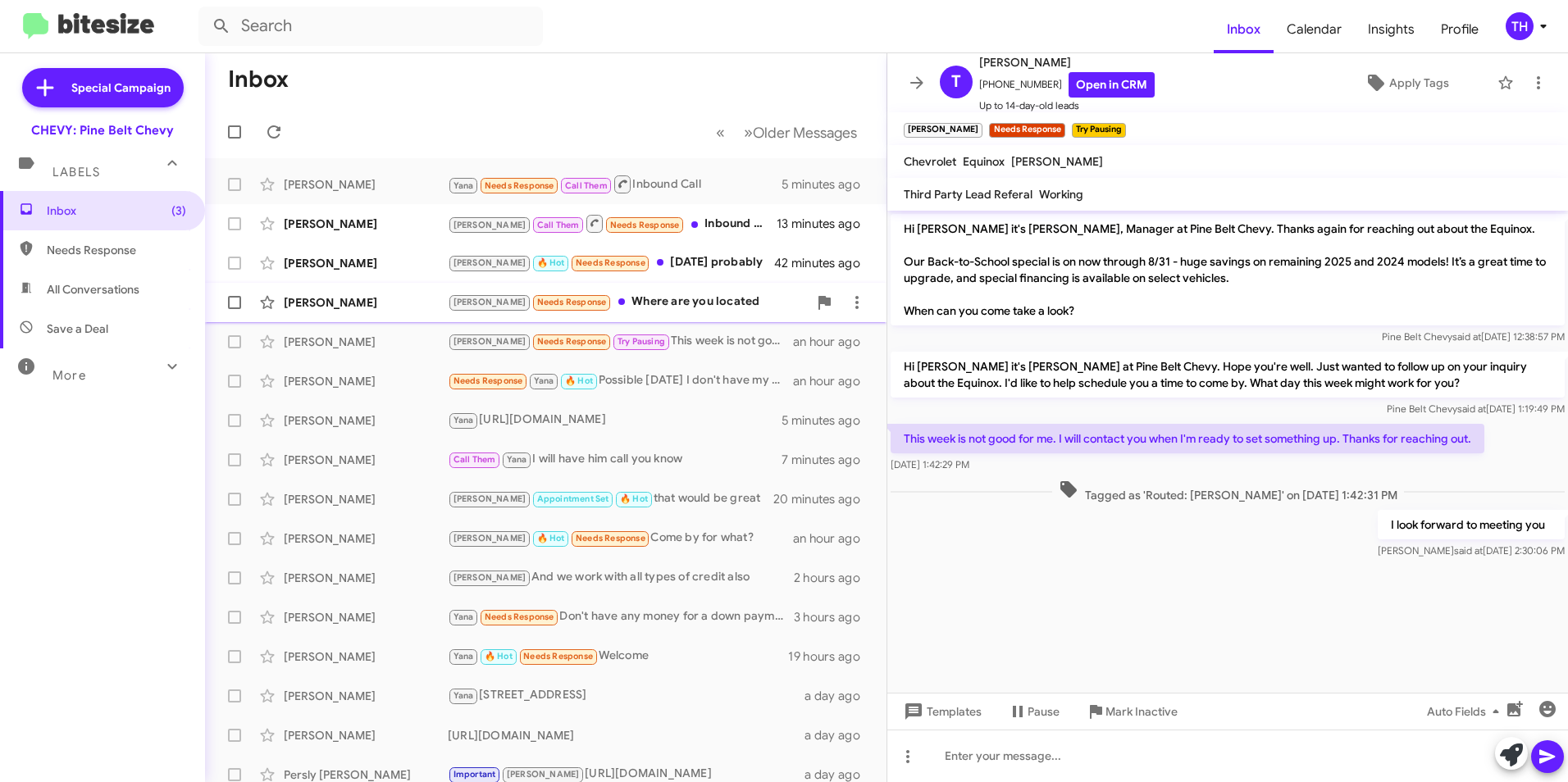
click at [372, 306] on div "[PERSON_NAME]" at bounding box center [366, 302] width 164 height 16
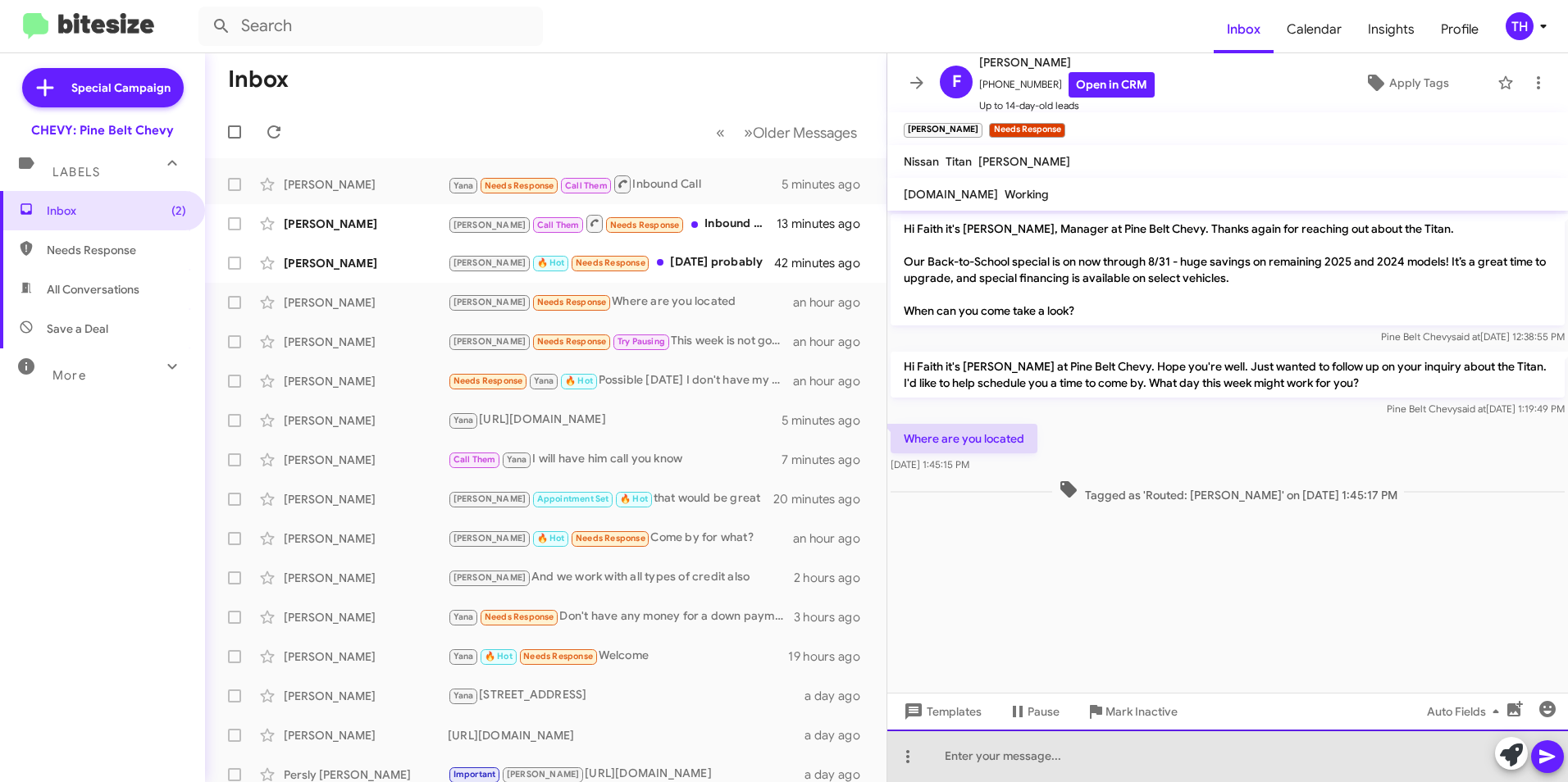
click at [981, 759] on div at bounding box center [1227, 756] width 681 height 52
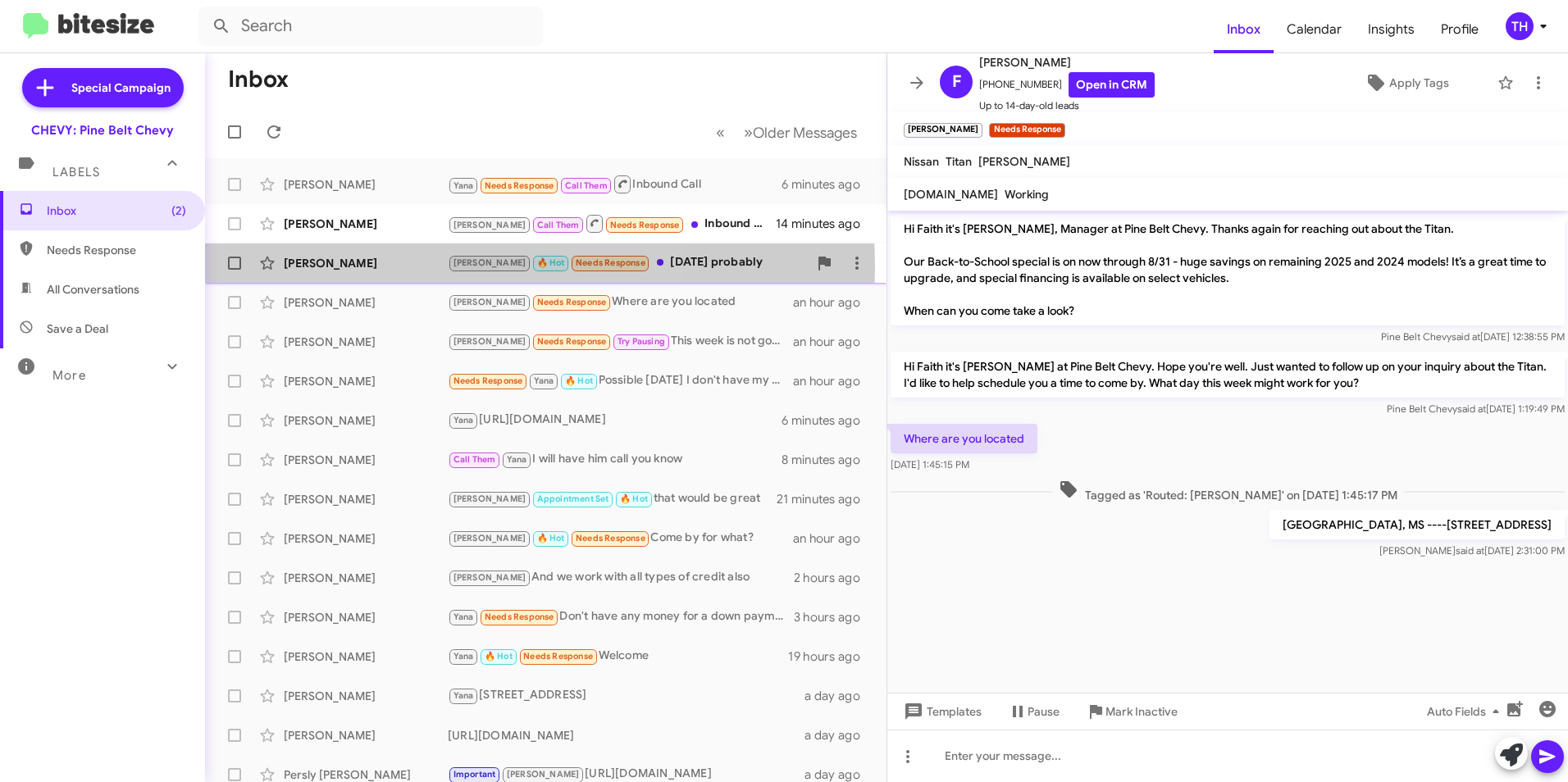
click at [361, 266] on div "[PERSON_NAME]" at bounding box center [366, 263] width 164 height 16
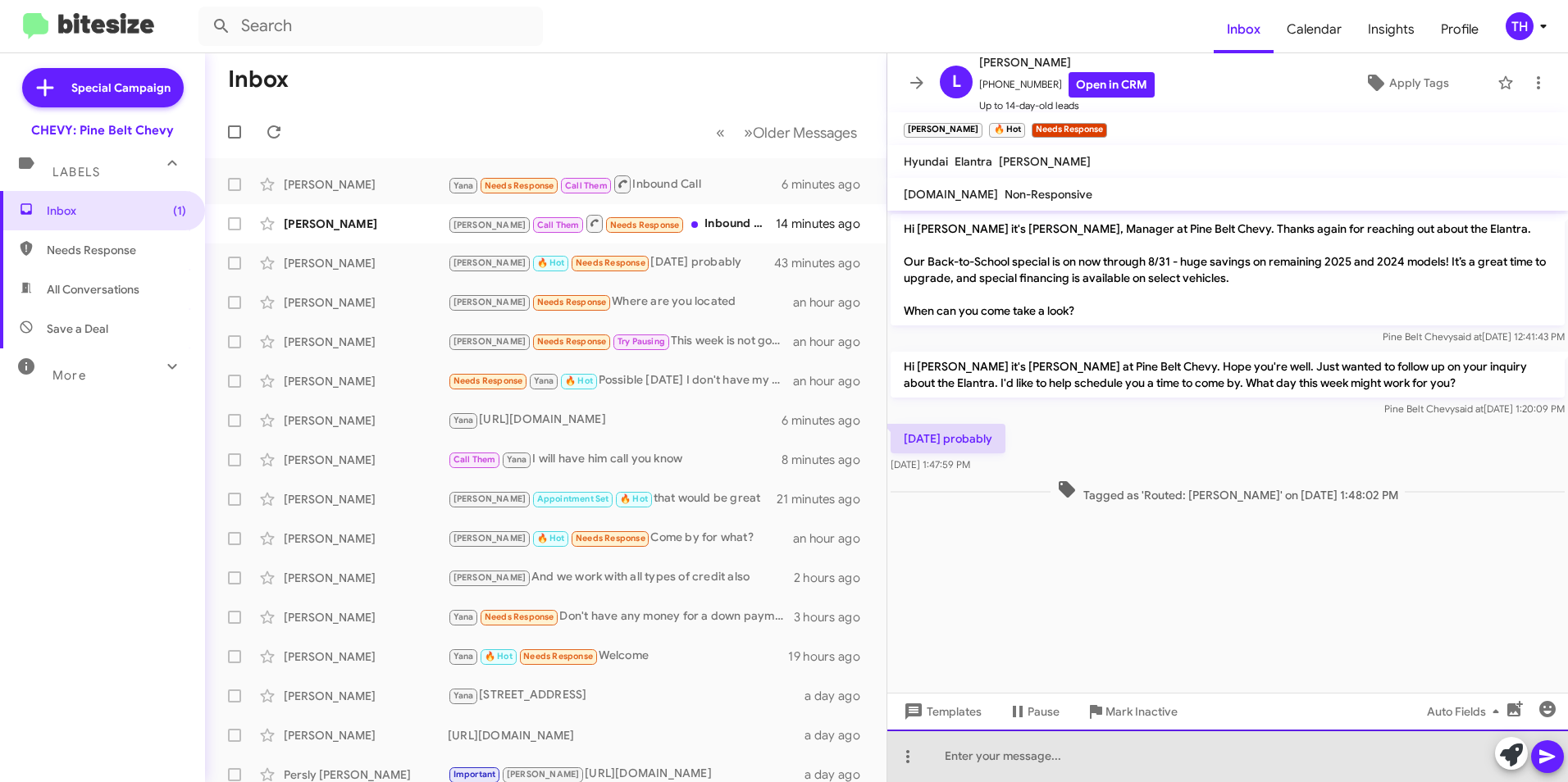
click at [972, 757] on div at bounding box center [1227, 756] width 681 height 52
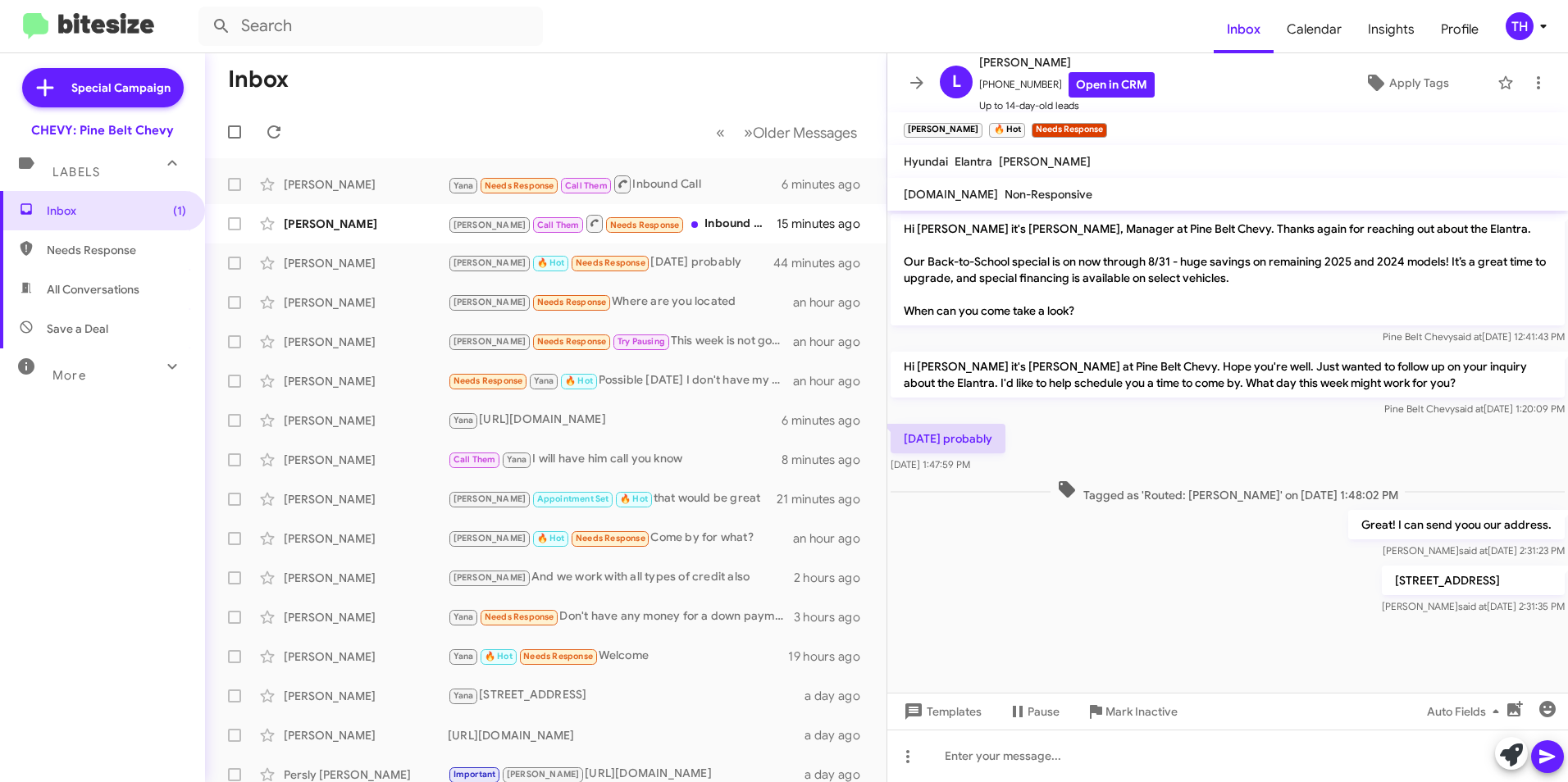
click at [945, 638] on div at bounding box center [1227, 630] width 681 height 24
